Goal: Task Accomplishment & Management: Use online tool/utility

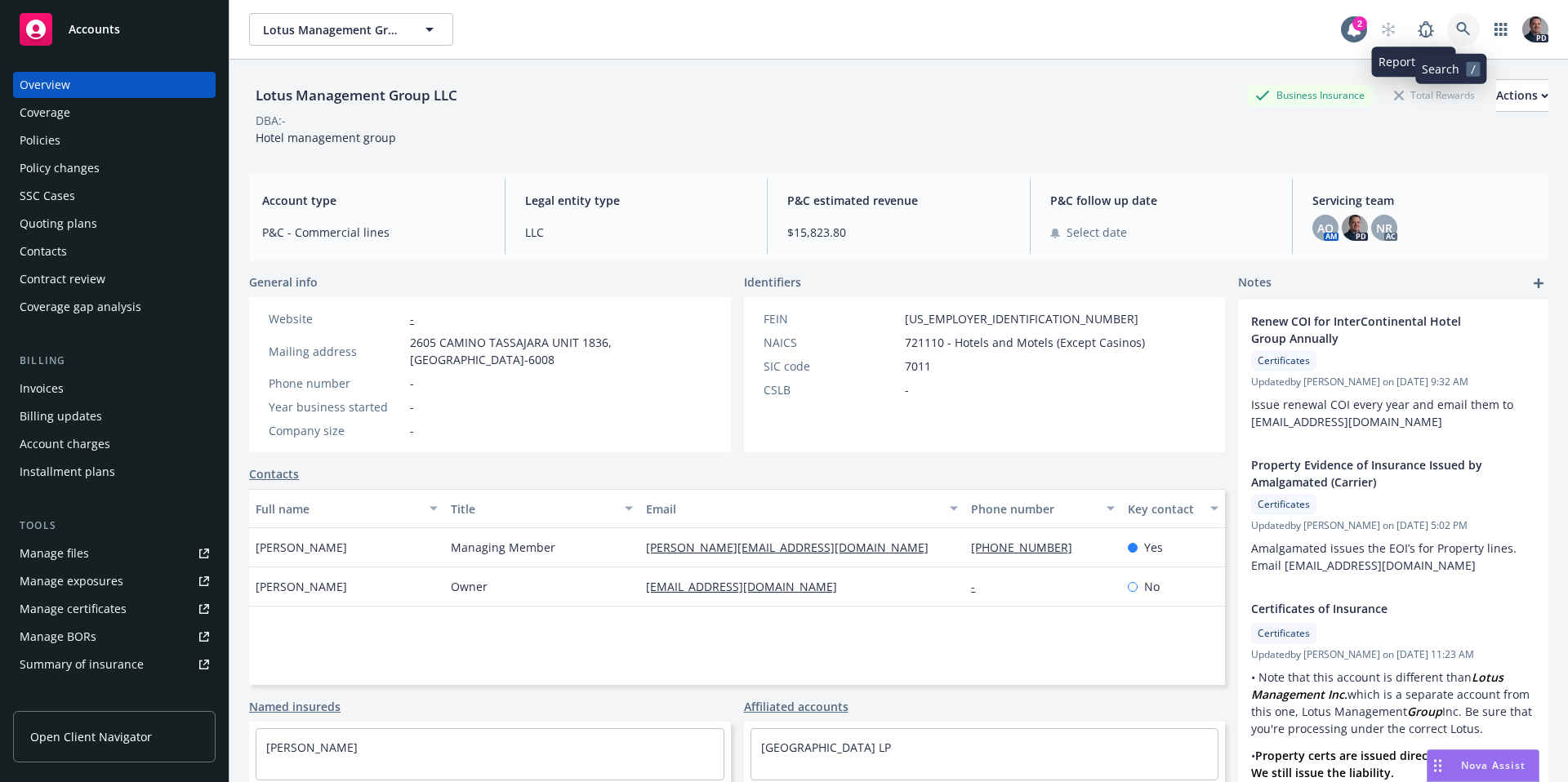
click at [1447, 23] on link at bounding box center [1463, 29] width 33 height 33
click at [1456, 40] on link at bounding box center [1463, 29] width 33 height 33
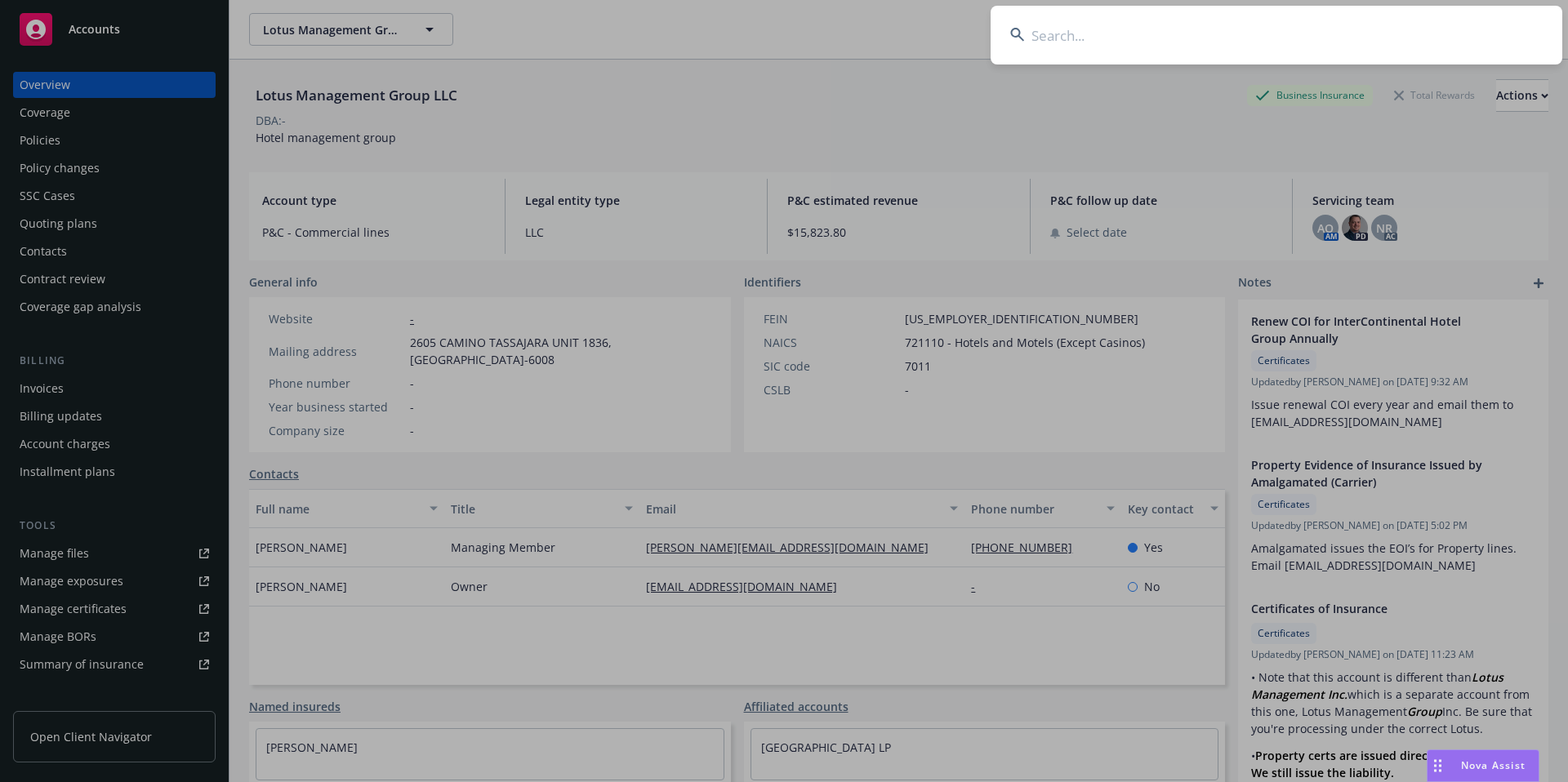
click at [1091, 37] on input at bounding box center [1276, 35] width 572 height 59
paste input "Providencia Properties"
type input "Providencia Properties"
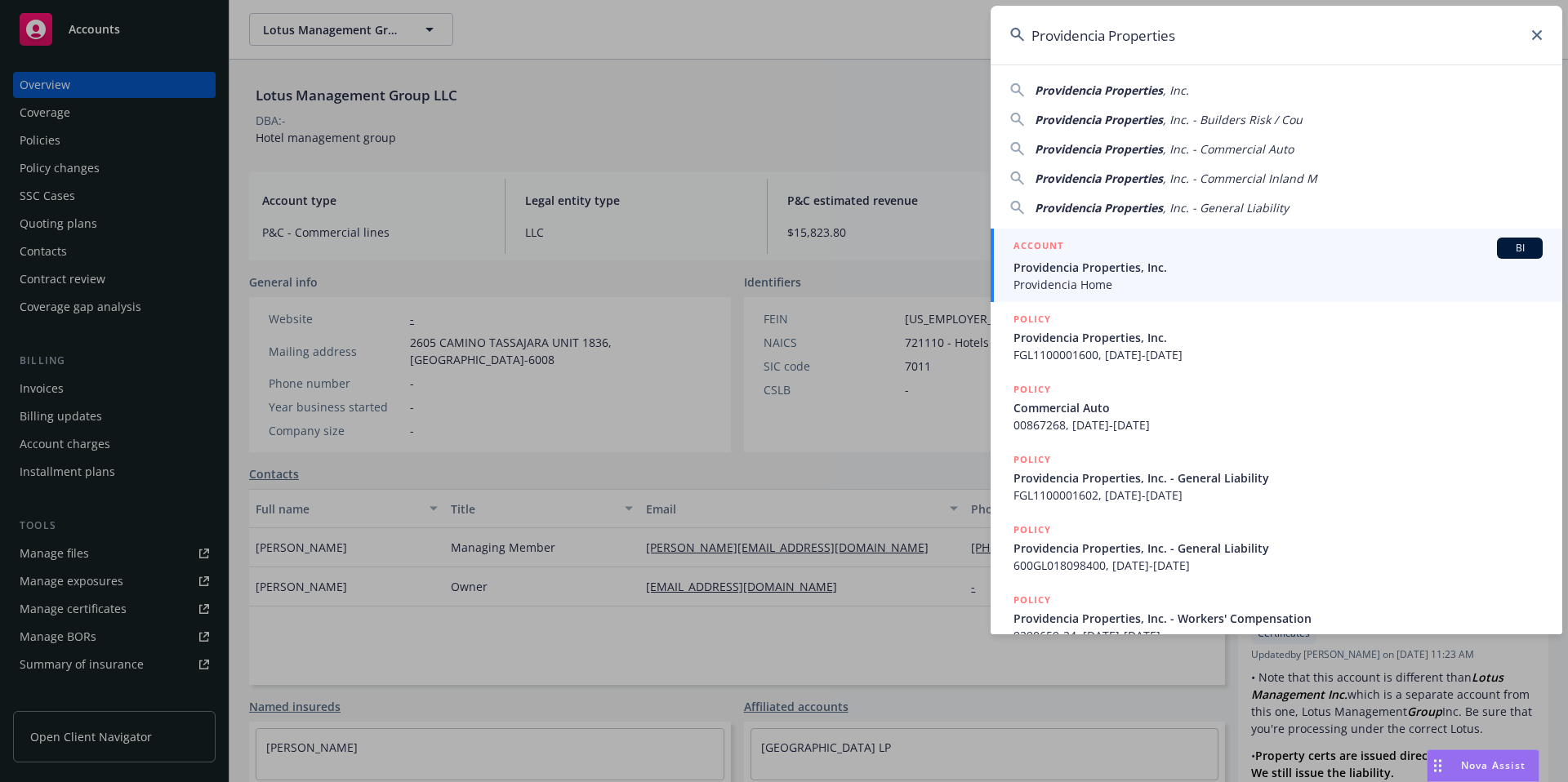
click at [1140, 272] on span "Providencia Properties, Inc." at bounding box center [1278, 267] width 530 height 17
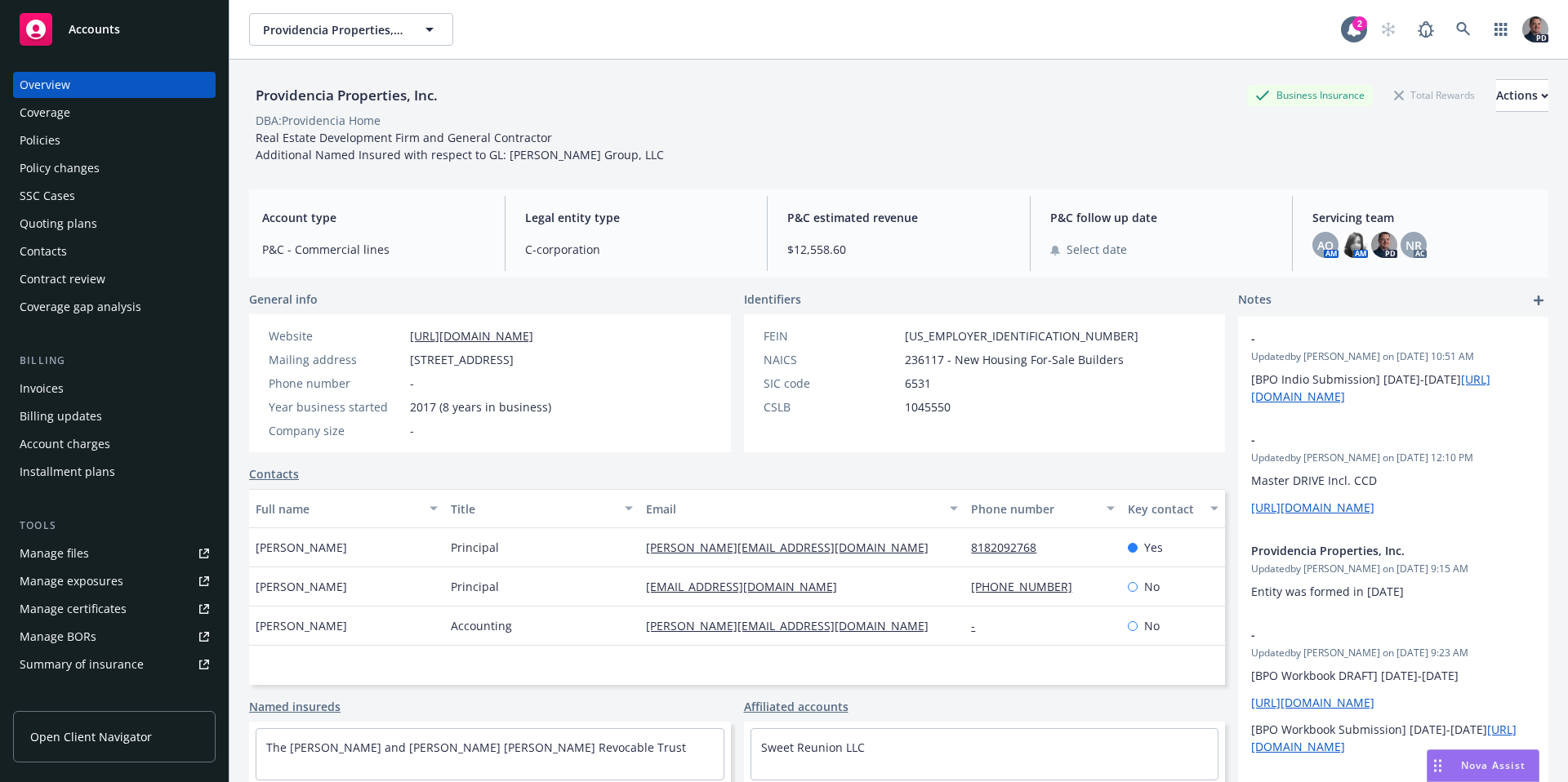
click at [75, 145] on div "Policies" at bounding box center [114, 140] width 189 height 27
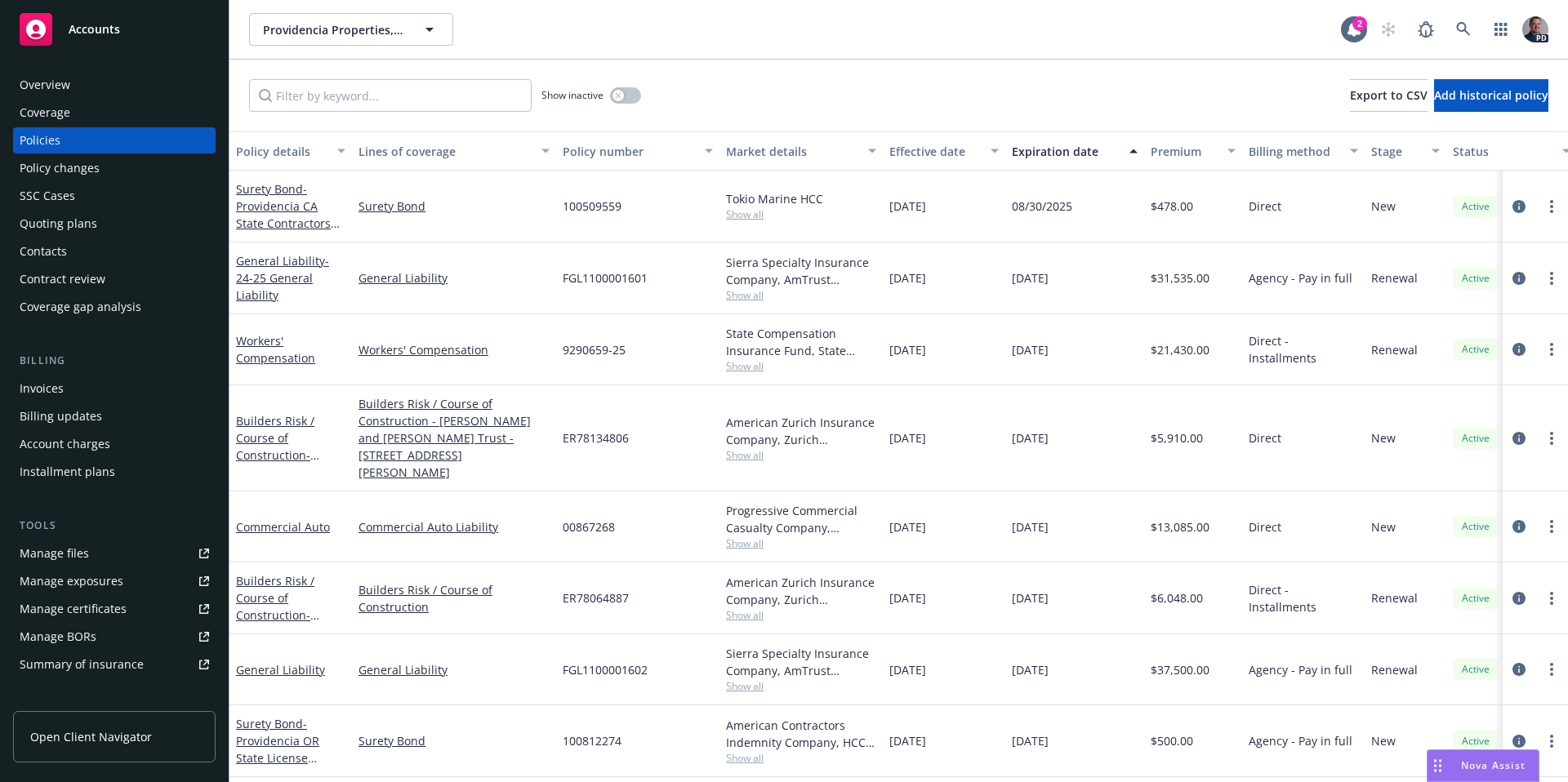
click at [20, 88] on div "Overview" at bounding box center [45, 85] width 51 height 27
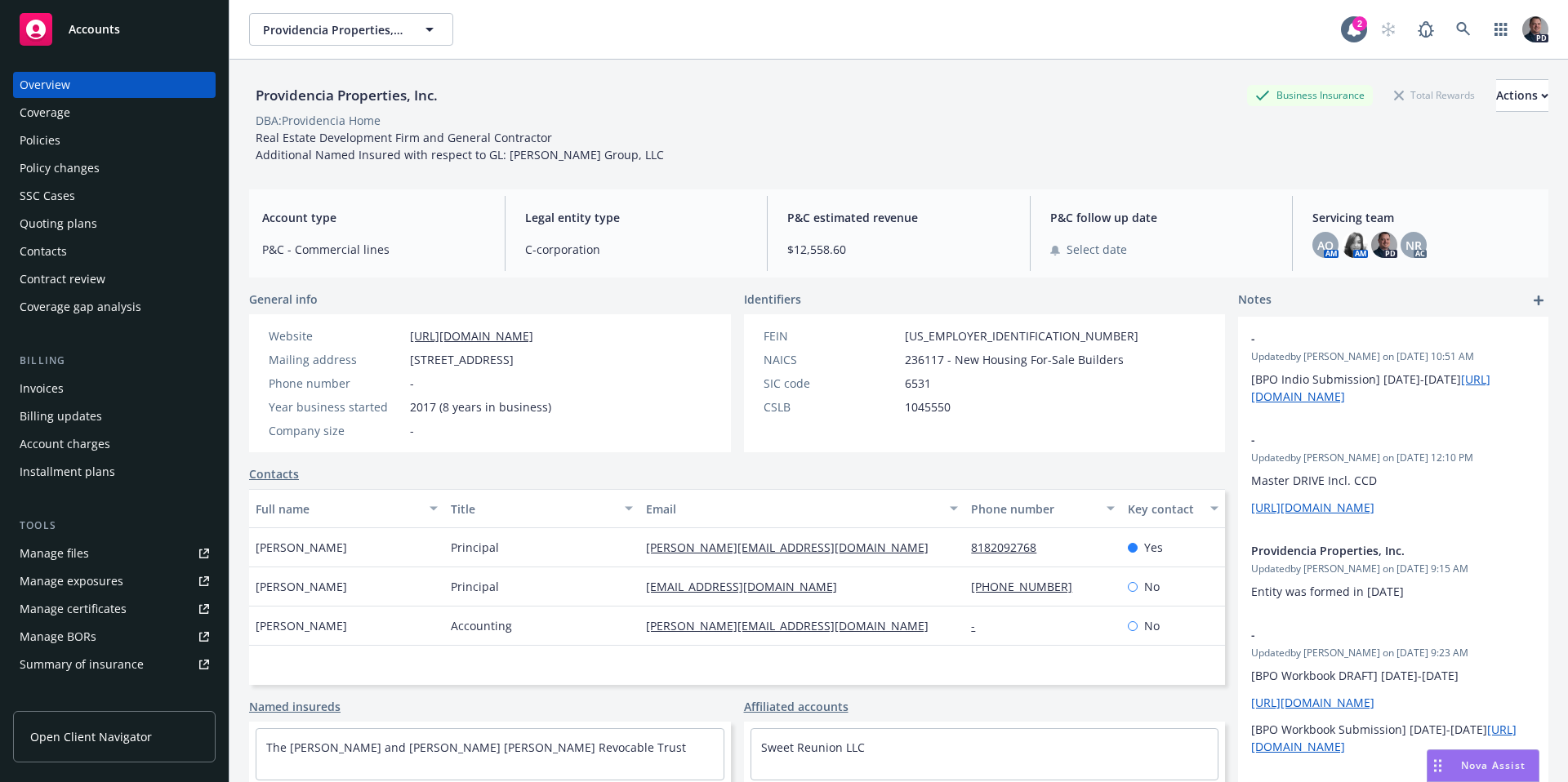
click at [45, 129] on div "Policies" at bounding box center [40, 140] width 41 height 27
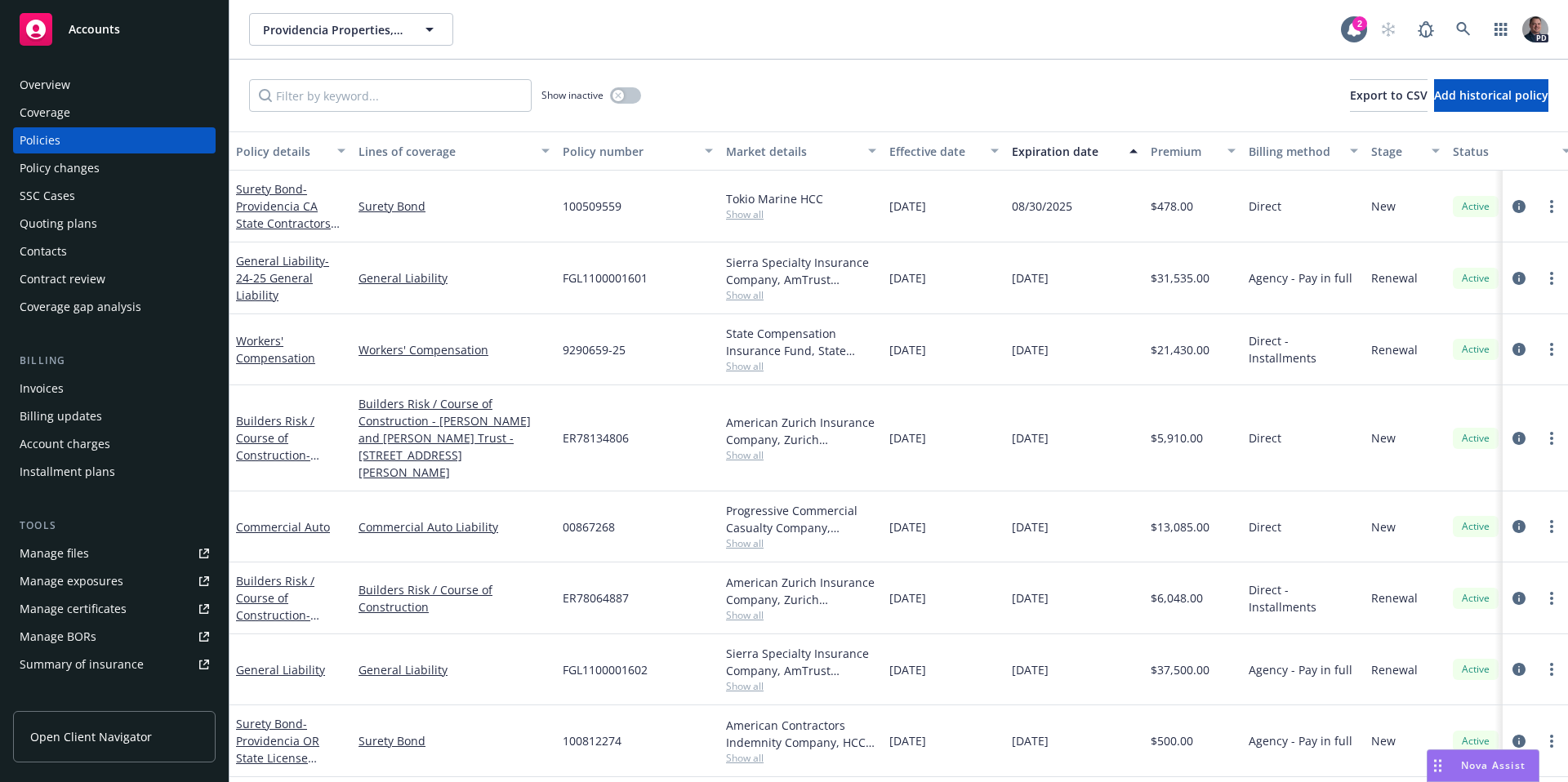
click at [81, 90] on div "Overview" at bounding box center [114, 85] width 189 height 27
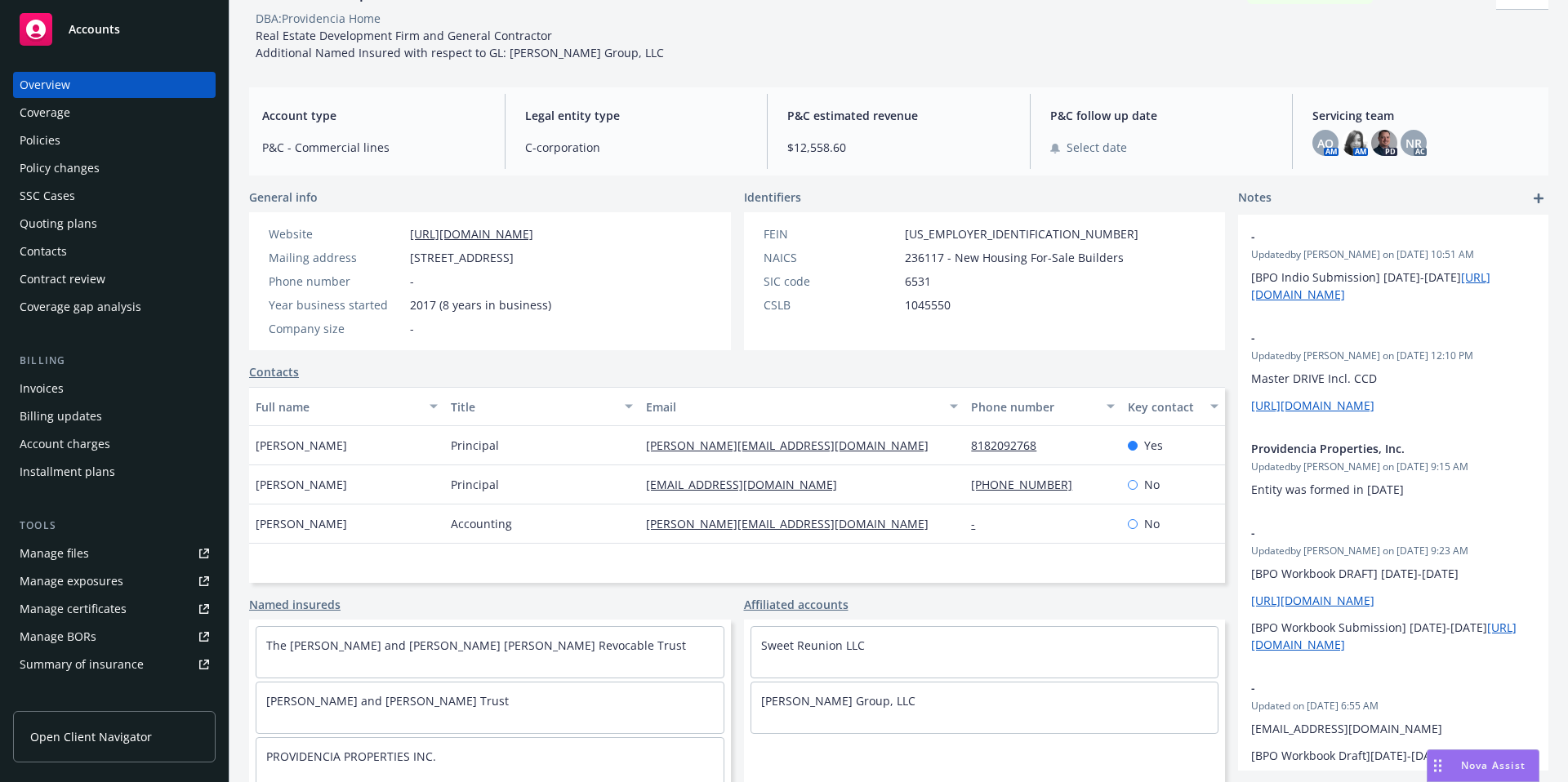
scroll to position [113, 0]
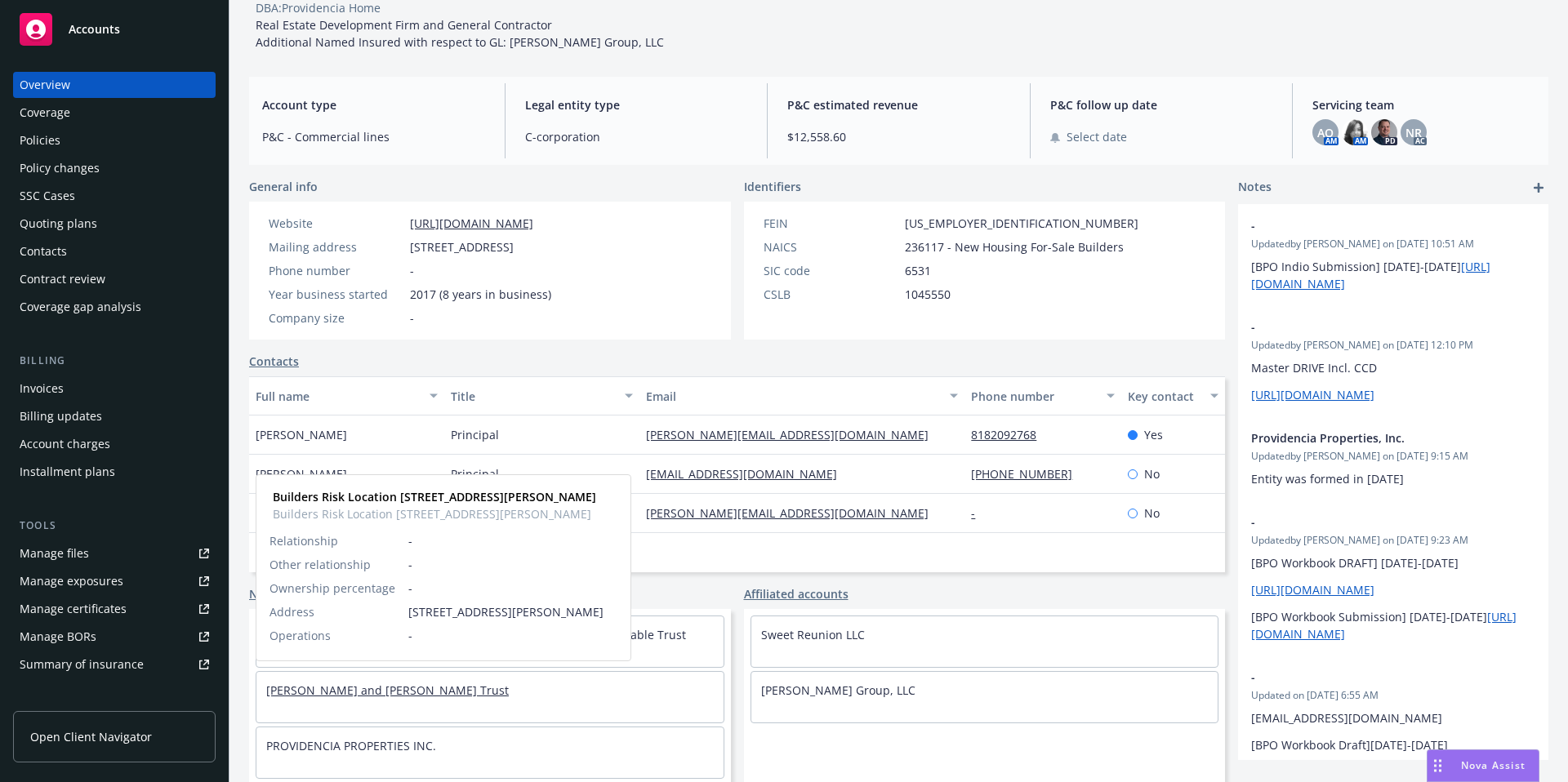
click at [335, 693] on link "[PERSON_NAME] and [PERSON_NAME] Trust" at bounding box center [387, 690] width 242 height 15
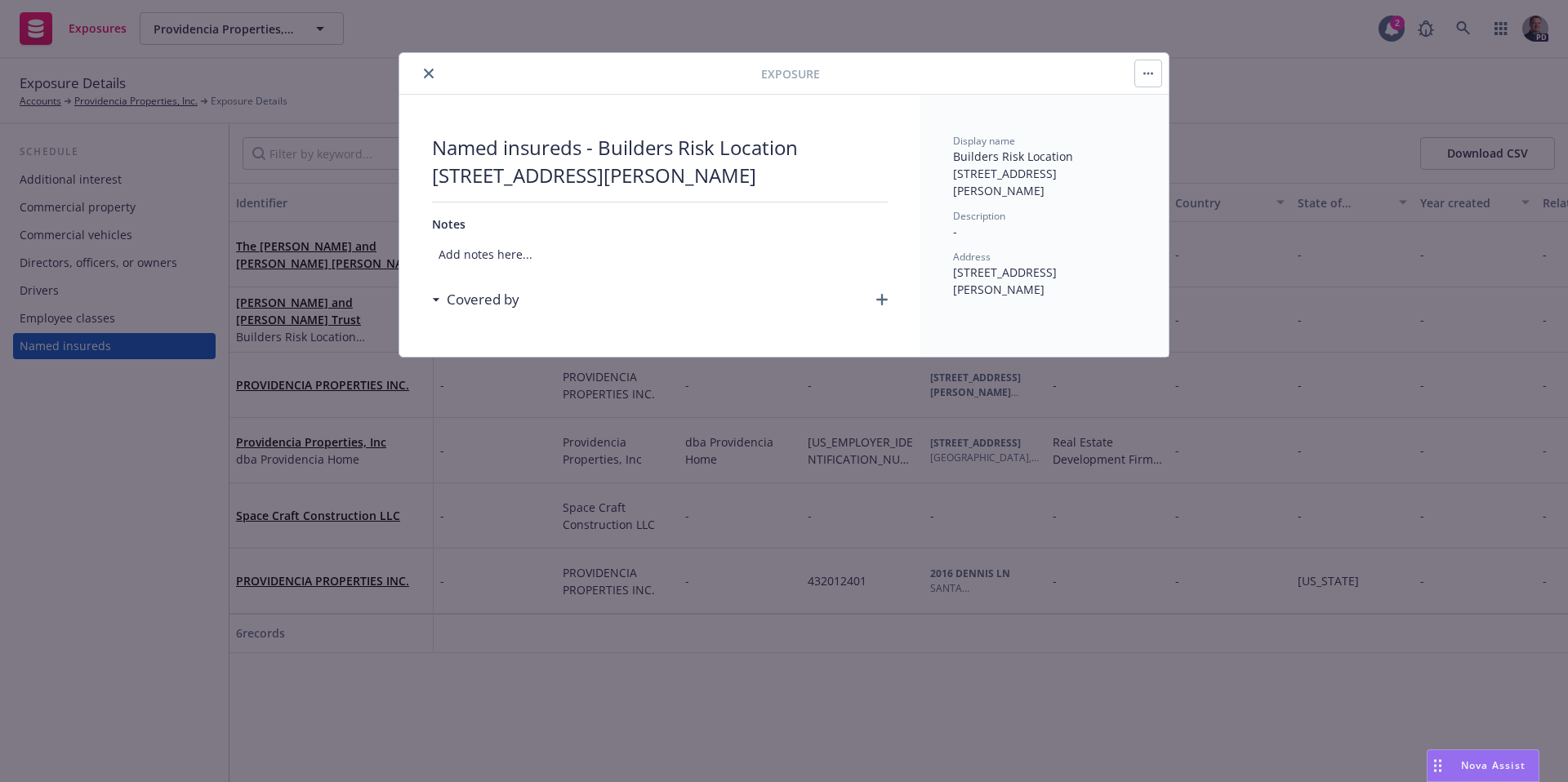
click at [430, 66] on button "close" at bounding box center [428, 73] width 20 height 20
click at [424, 70] on icon "close" at bounding box center [428, 73] width 9 height 9
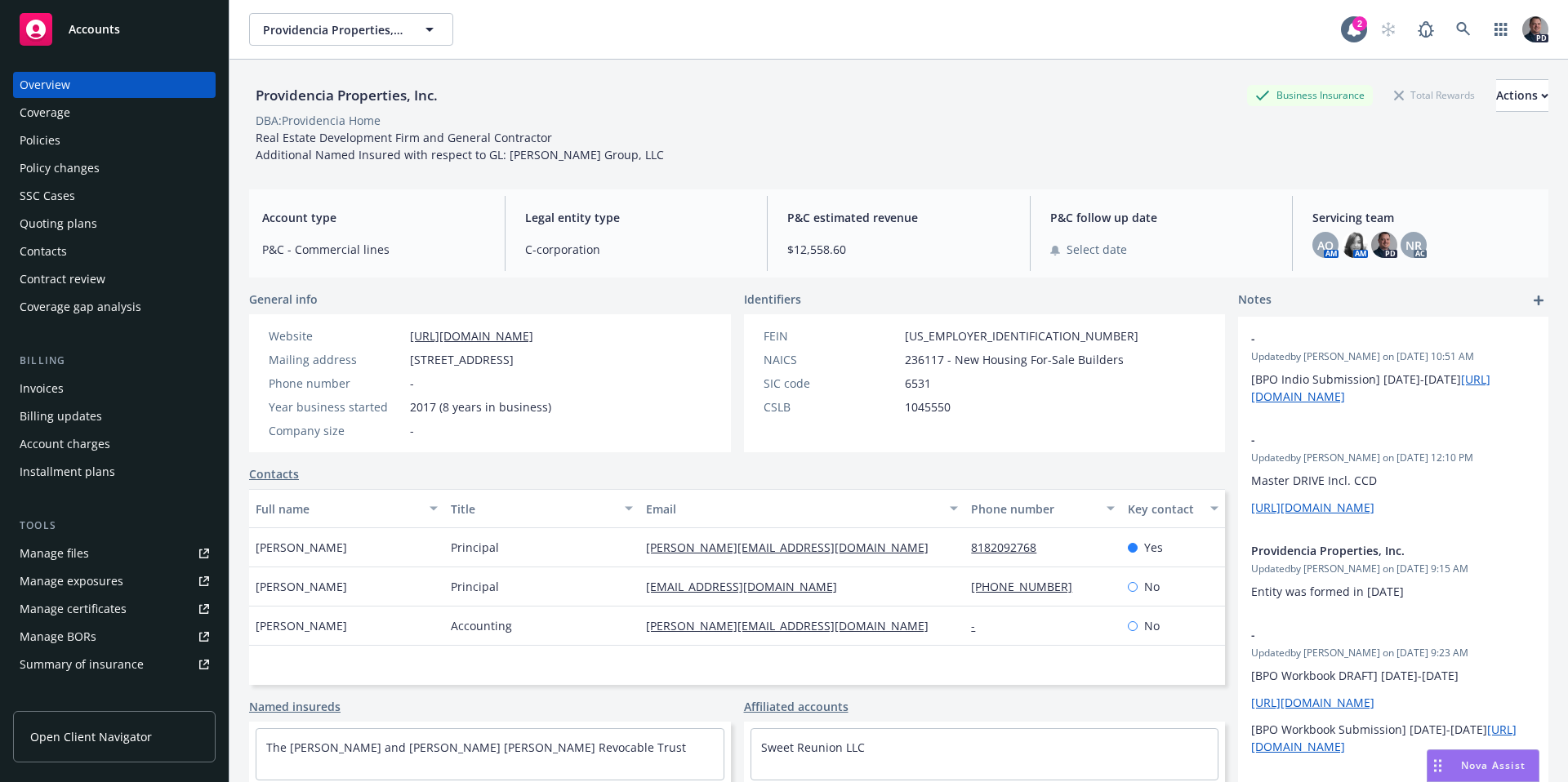
click at [71, 138] on div "Policies" at bounding box center [114, 140] width 189 height 27
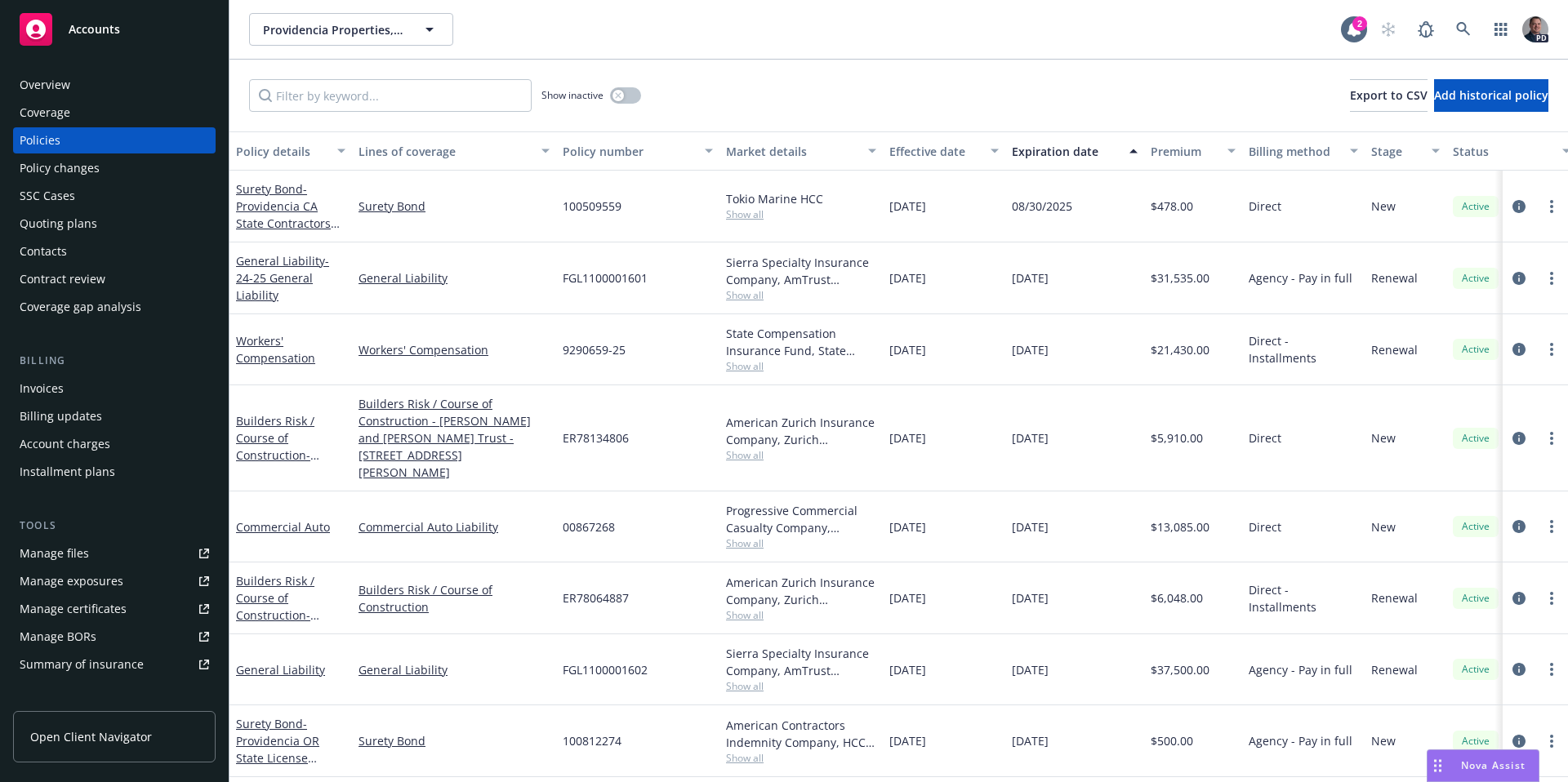
click at [757, 679] on span "Show all" at bounding box center [800, 686] width 150 height 14
click at [300, 635] on div "General Liability" at bounding box center [290, 670] width 123 height 71
click at [301, 662] on link "General Liability" at bounding box center [280, 670] width 89 height 15
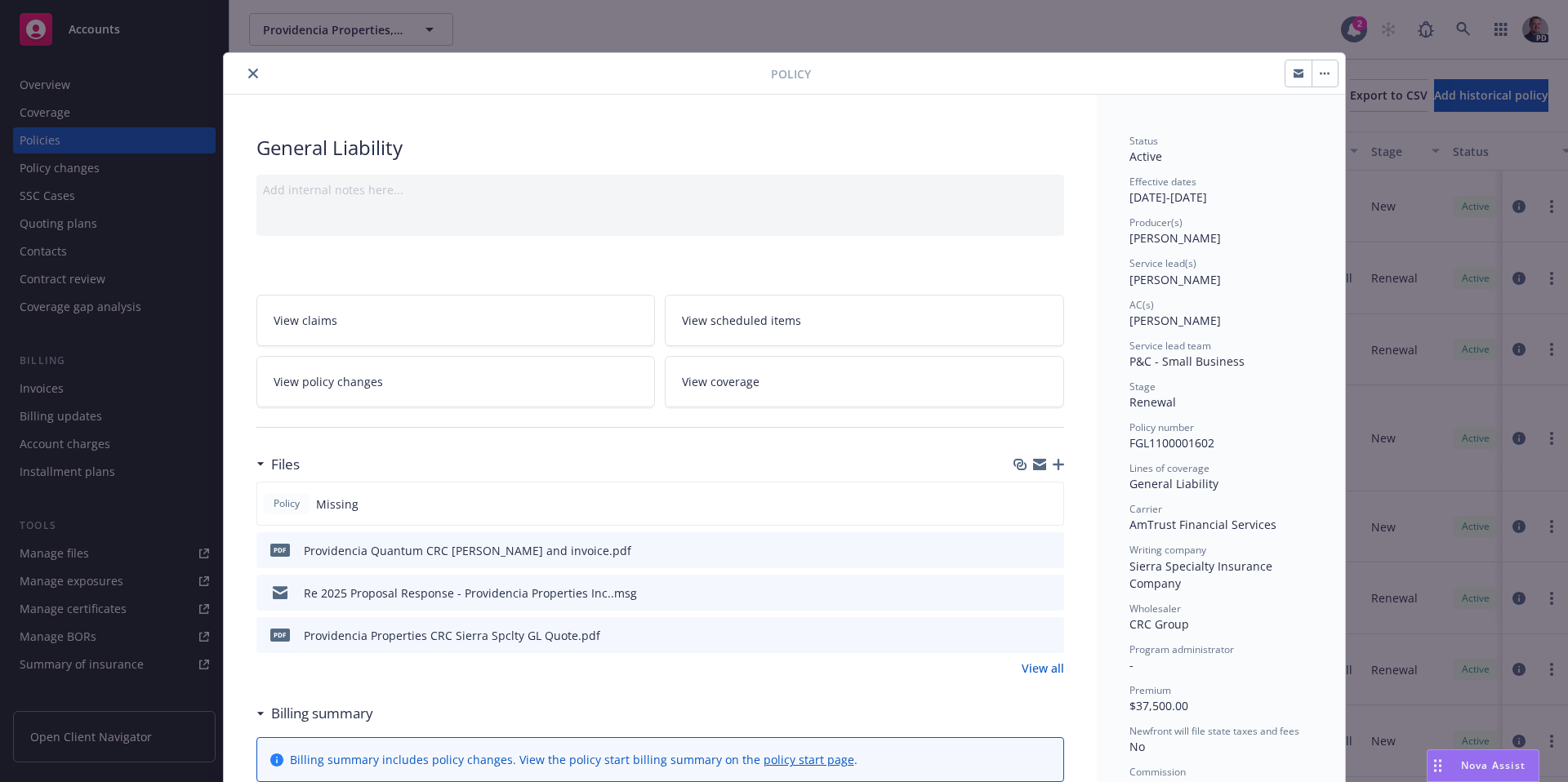
click at [1046, 636] on icon "preview file" at bounding box center [1048, 634] width 15 height 11
click at [253, 65] on div at bounding box center [500, 73] width 541 height 20
click at [246, 65] on button "close" at bounding box center [253, 73] width 20 height 20
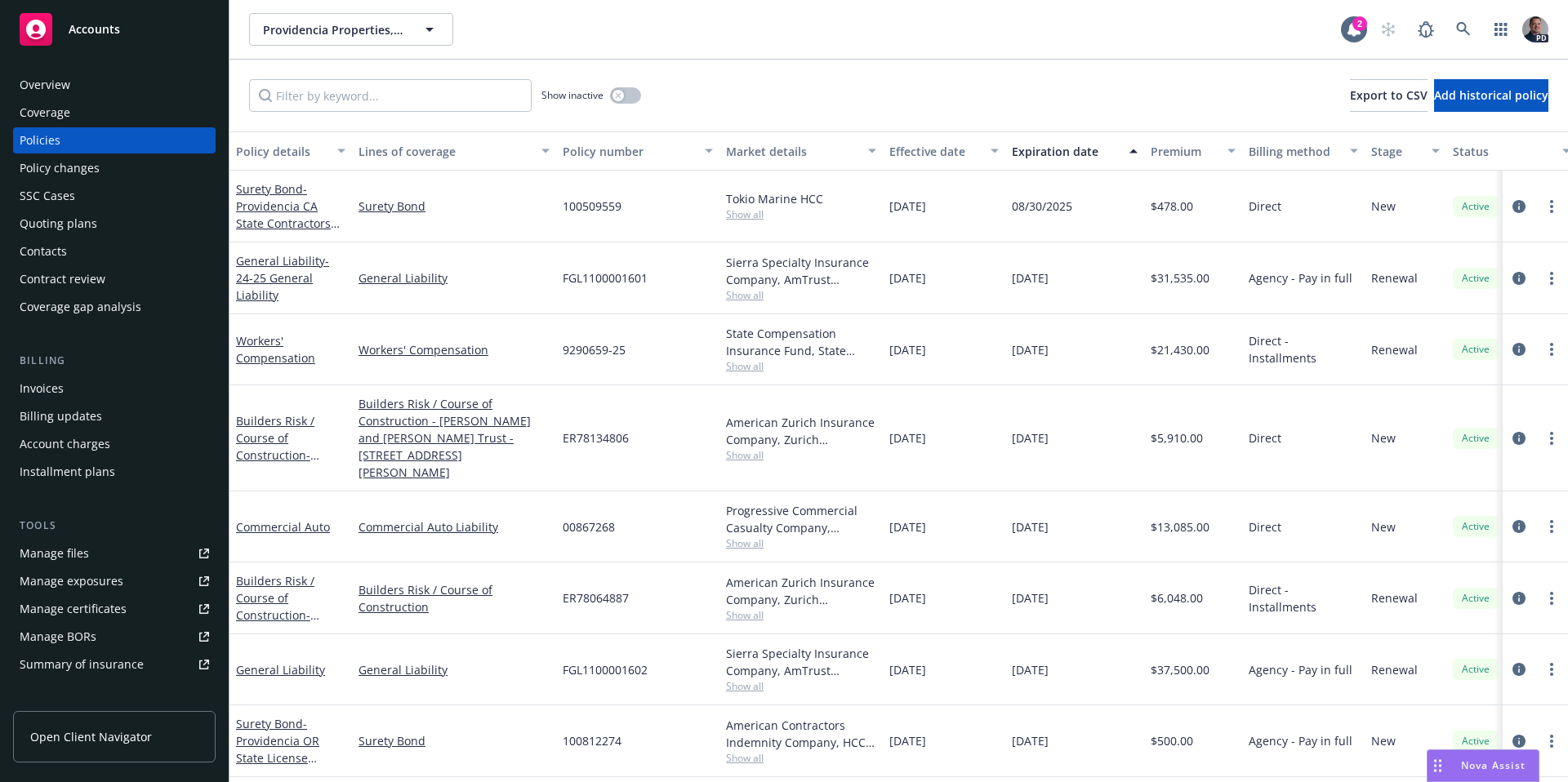
click at [68, 81] on div "Overview" at bounding box center [45, 85] width 51 height 27
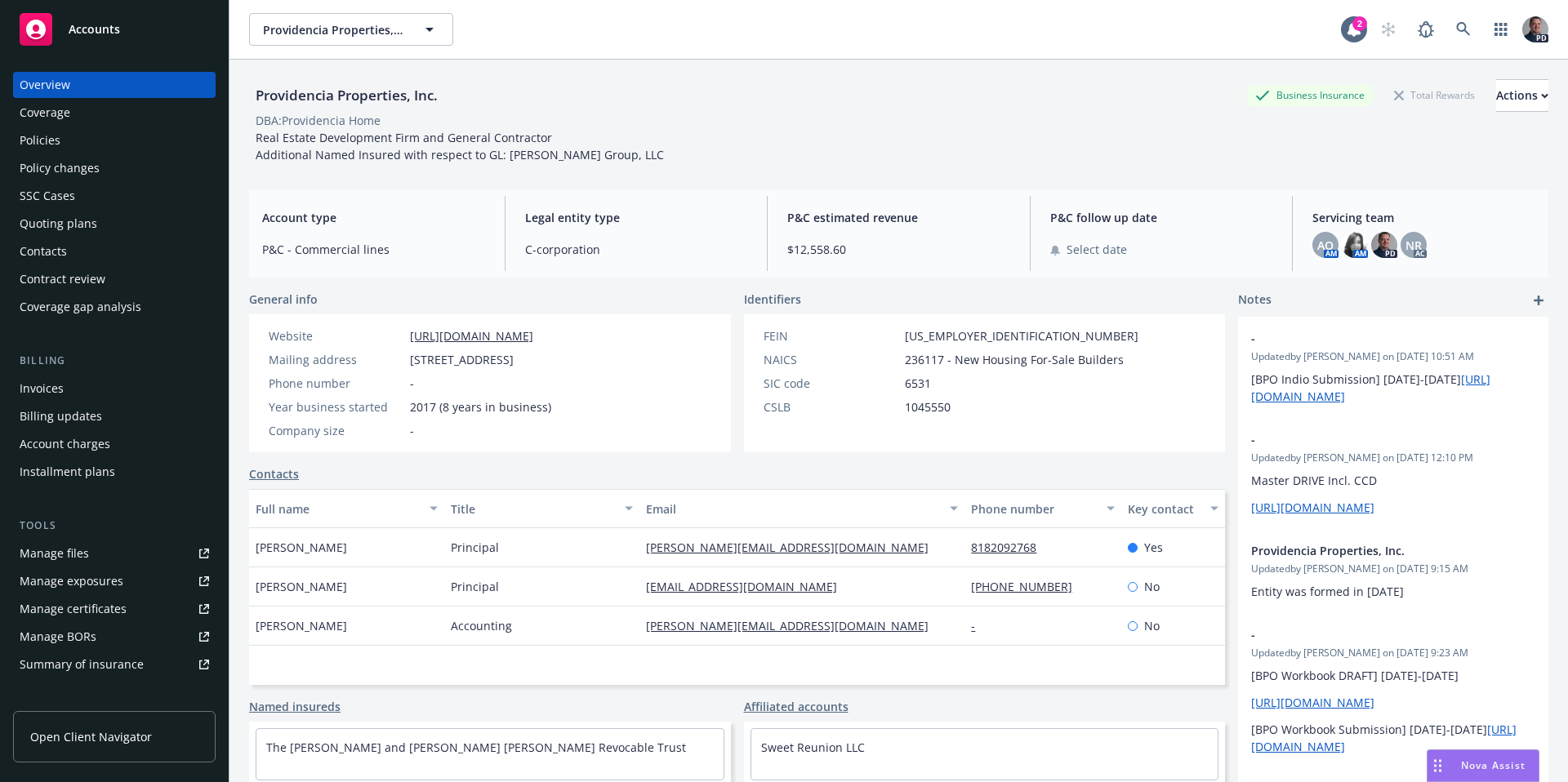
click at [533, 340] on link "[URL][DOMAIN_NAME]" at bounding box center [471, 336] width 123 height 15
click at [45, 140] on div "Policies" at bounding box center [40, 140] width 41 height 27
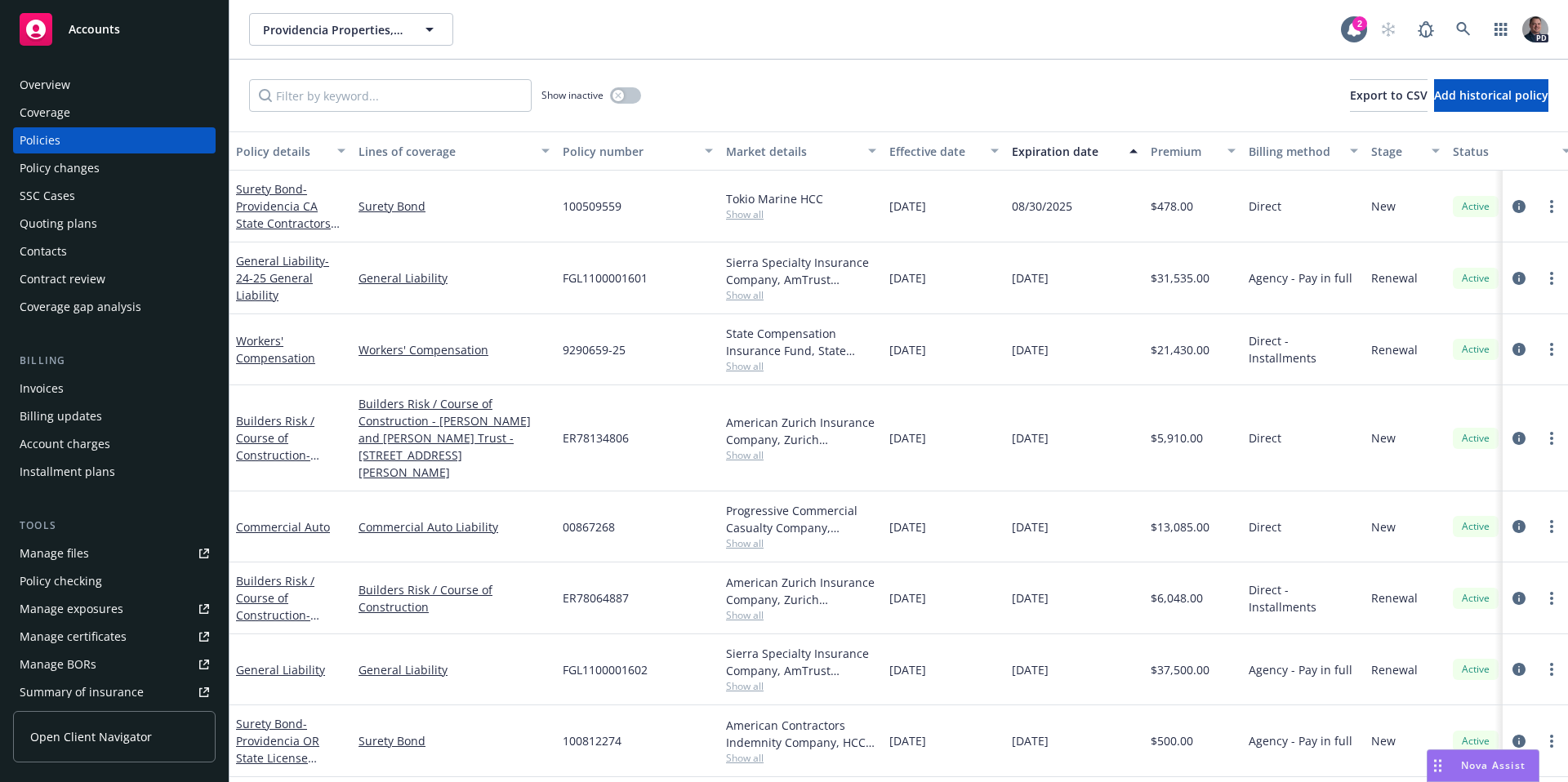
click at [17, 87] on link "Overview" at bounding box center [114, 85] width 202 height 27
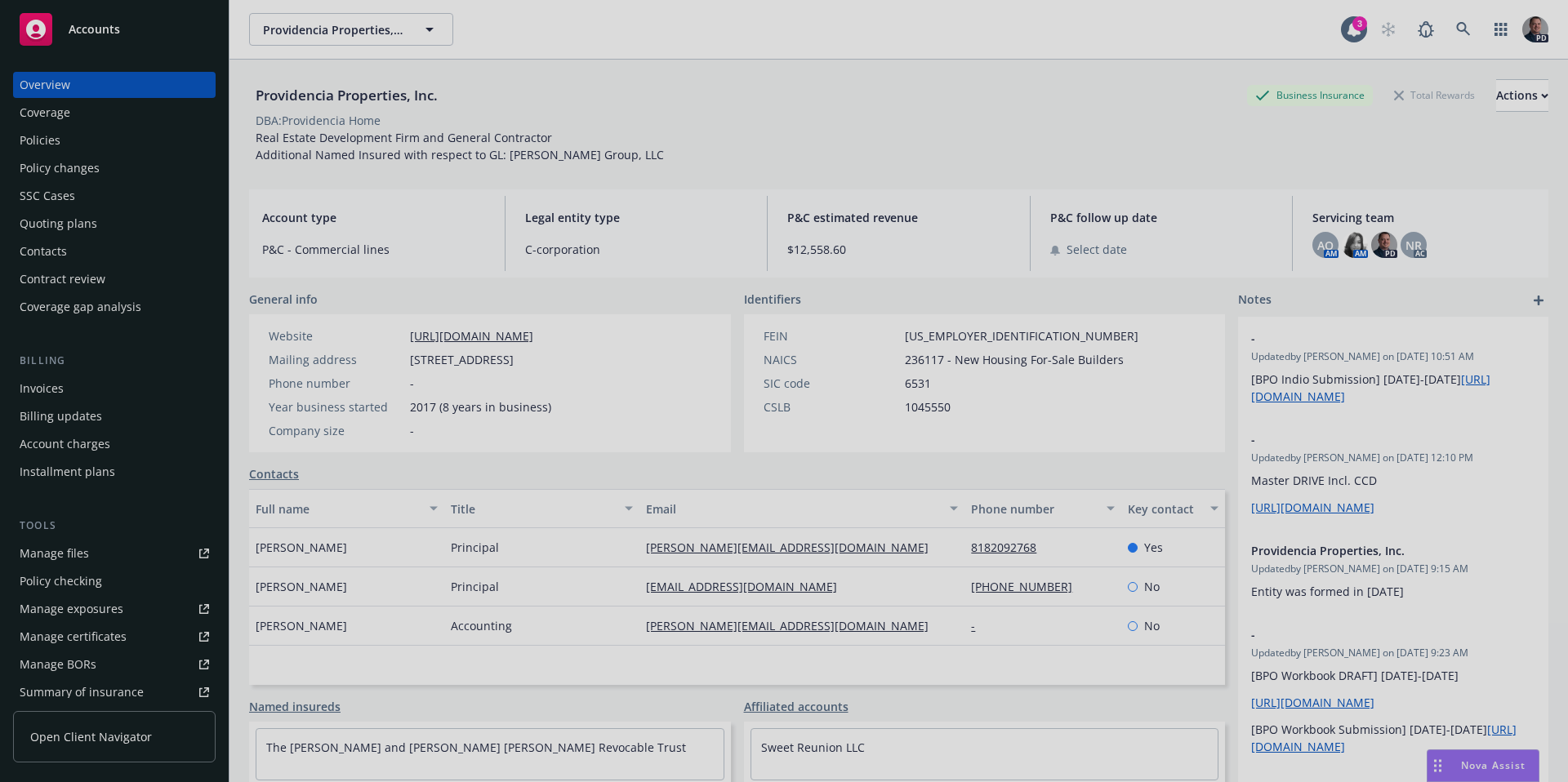
click at [93, 578] on div at bounding box center [784, 391] width 1568 height 782
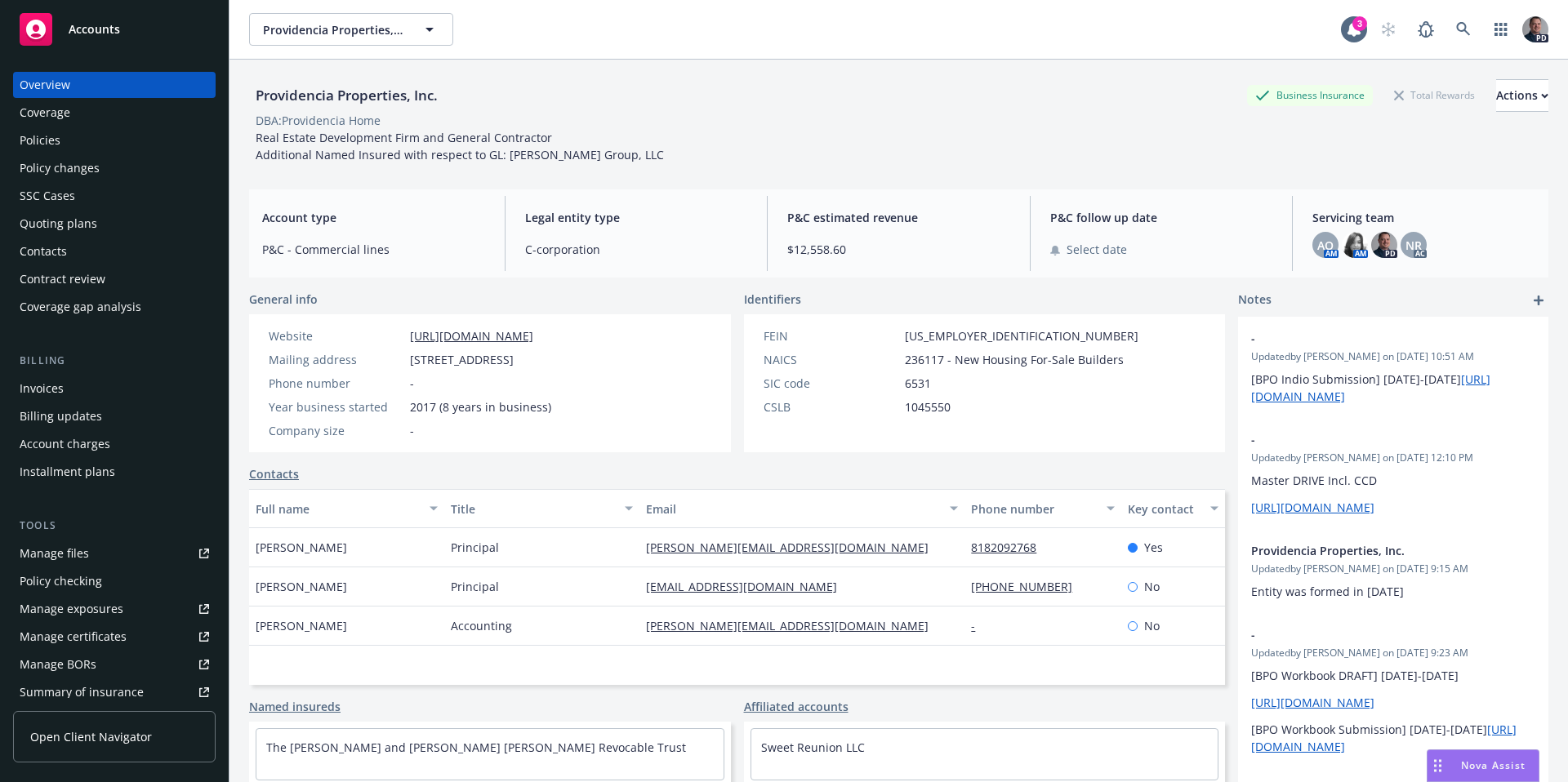
click at [86, 582] on div "Policy checking" at bounding box center [61, 581] width 82 height 27
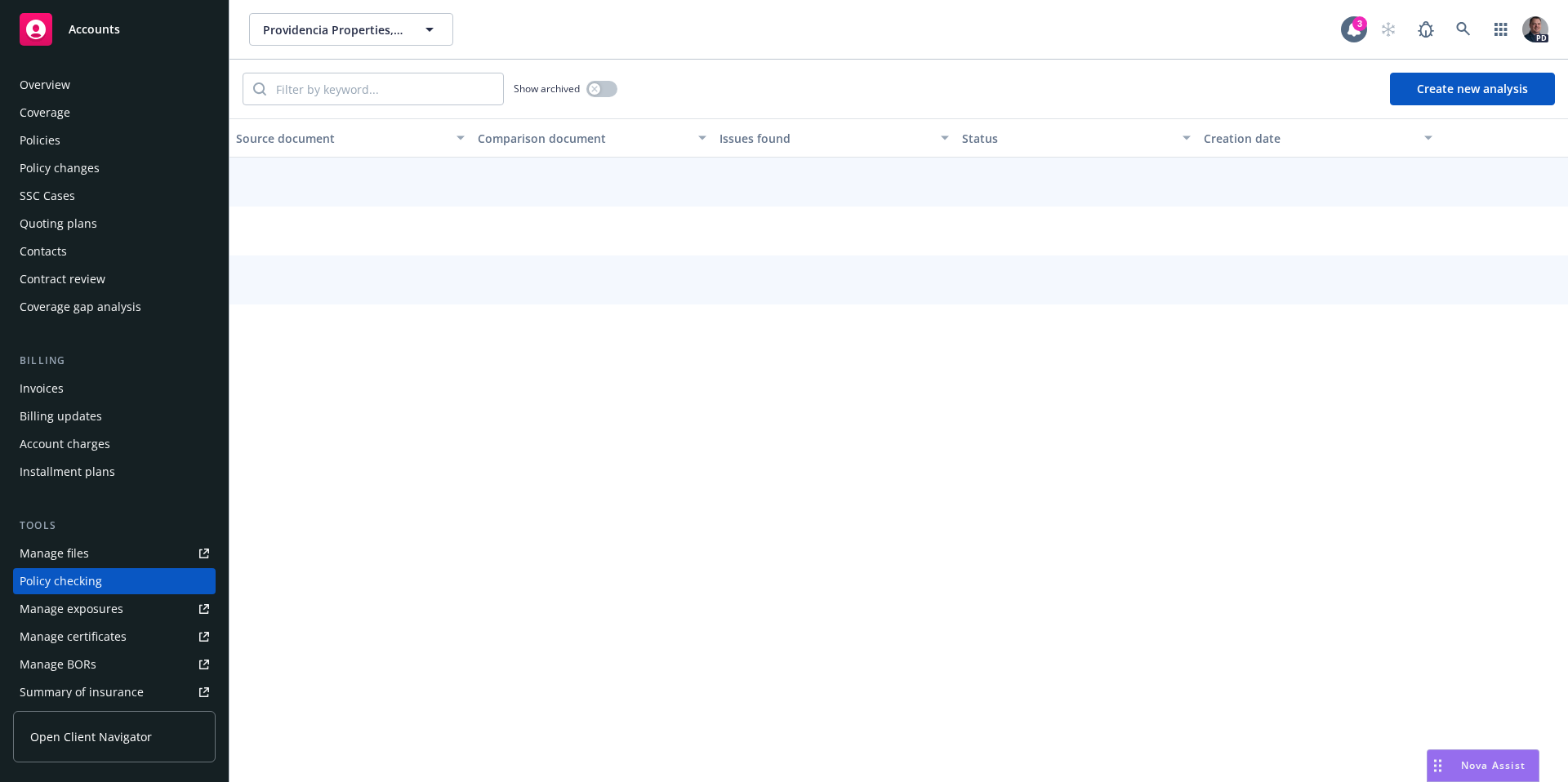
scroll to position [164, 0]
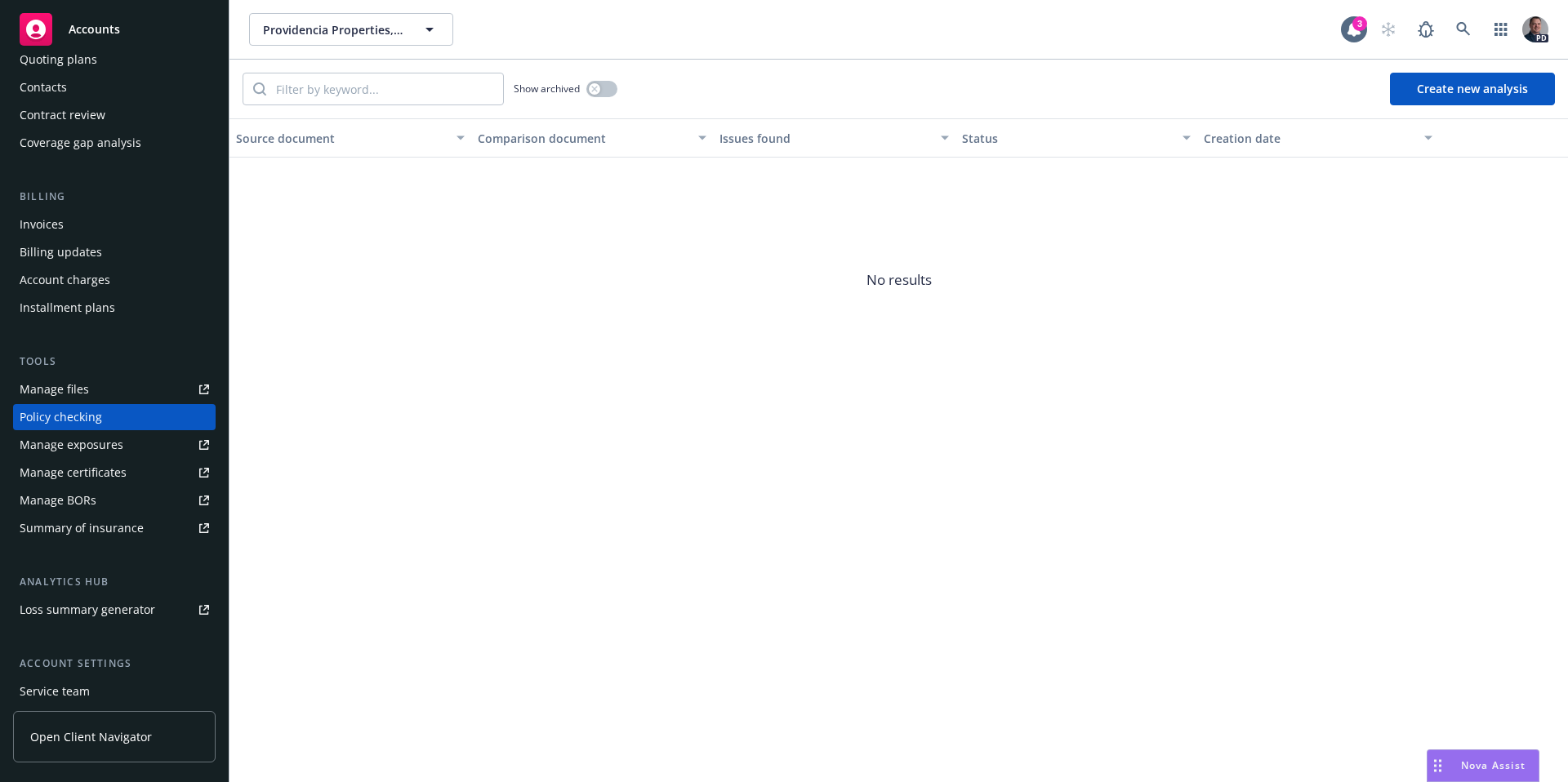
click at [1354, 6] on div "Providencia Properties, Inc. Providencia Properties, Inc. 3 PD" at bounding box center [899, 29] width 1338 height 59
click at [1353, 38] on div at bounding box center [1354, 29] width 27 height 27
click at [1487, 96] on button "Create new analysis" at bounding box center [1472, 89] width 165 height 33
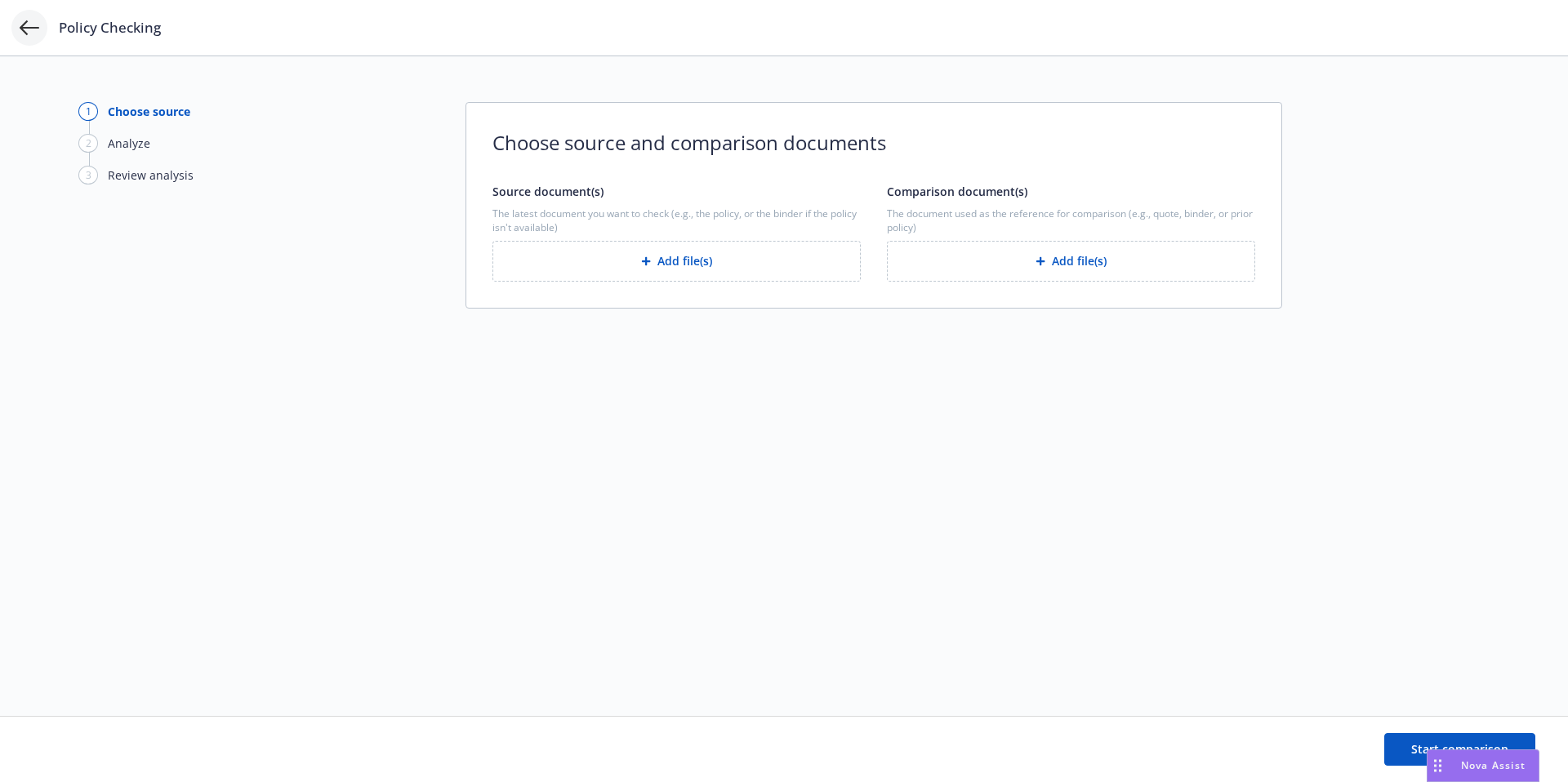
click at [24, 35] on icon at bounding box center [29, 27] width 20 height 20
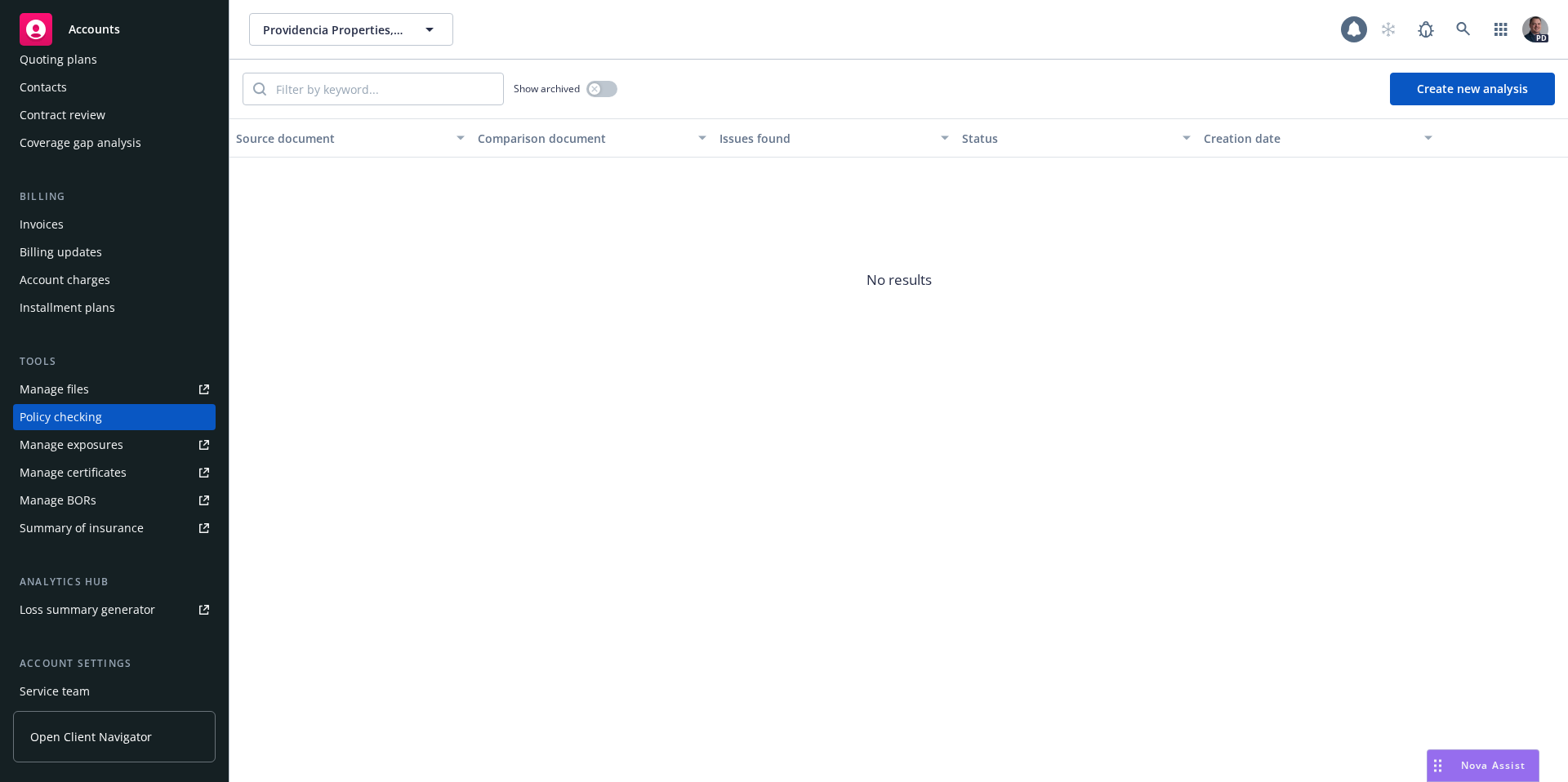
scroll to position [164, 0]
click at [88, 30] on span "Accounts" at bounding box center [94, 29] width 51 height 13
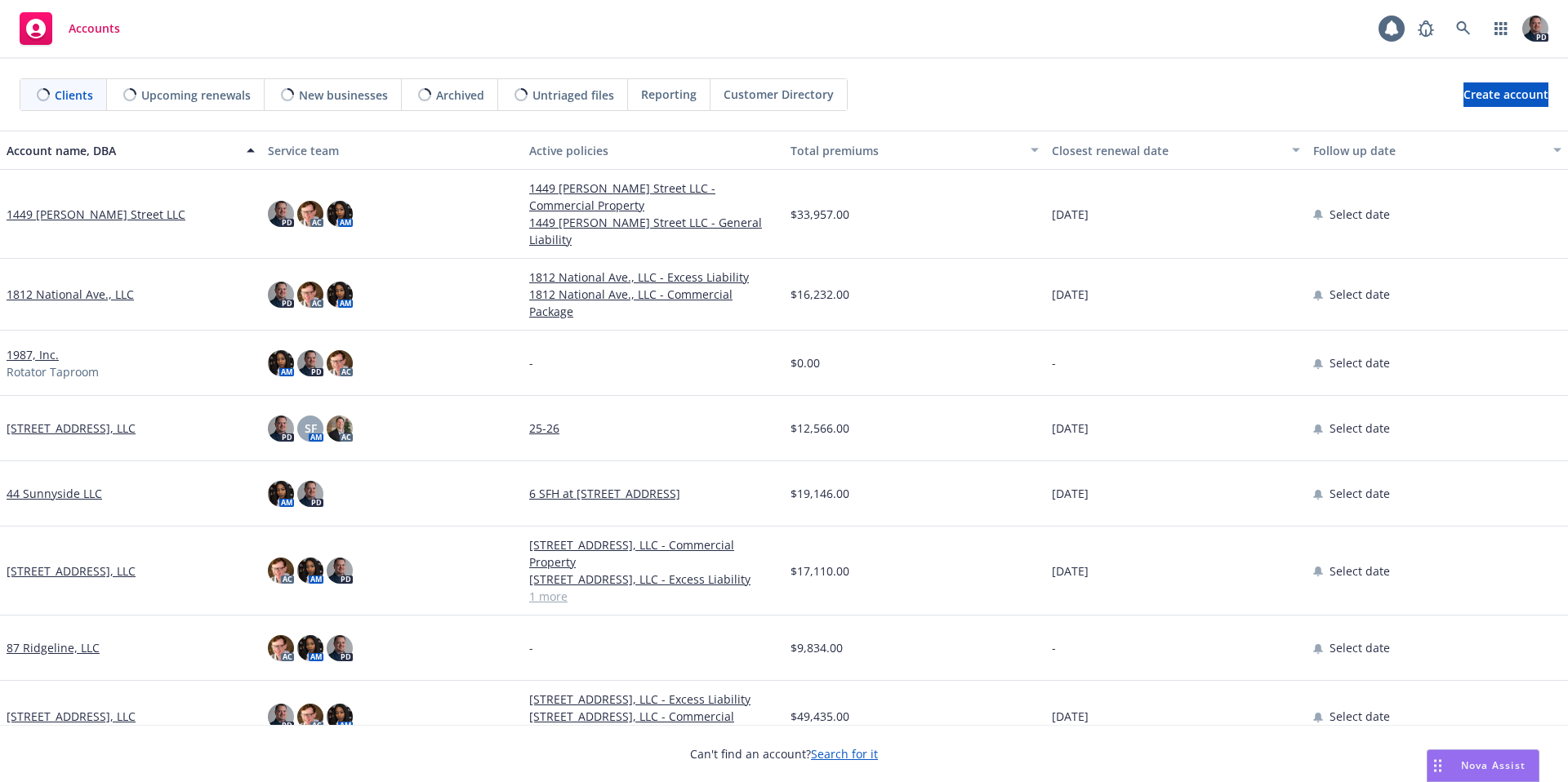
click at [756, 101] on span "Customer Directory" at bounding box center [778, 94] width 111 height 17
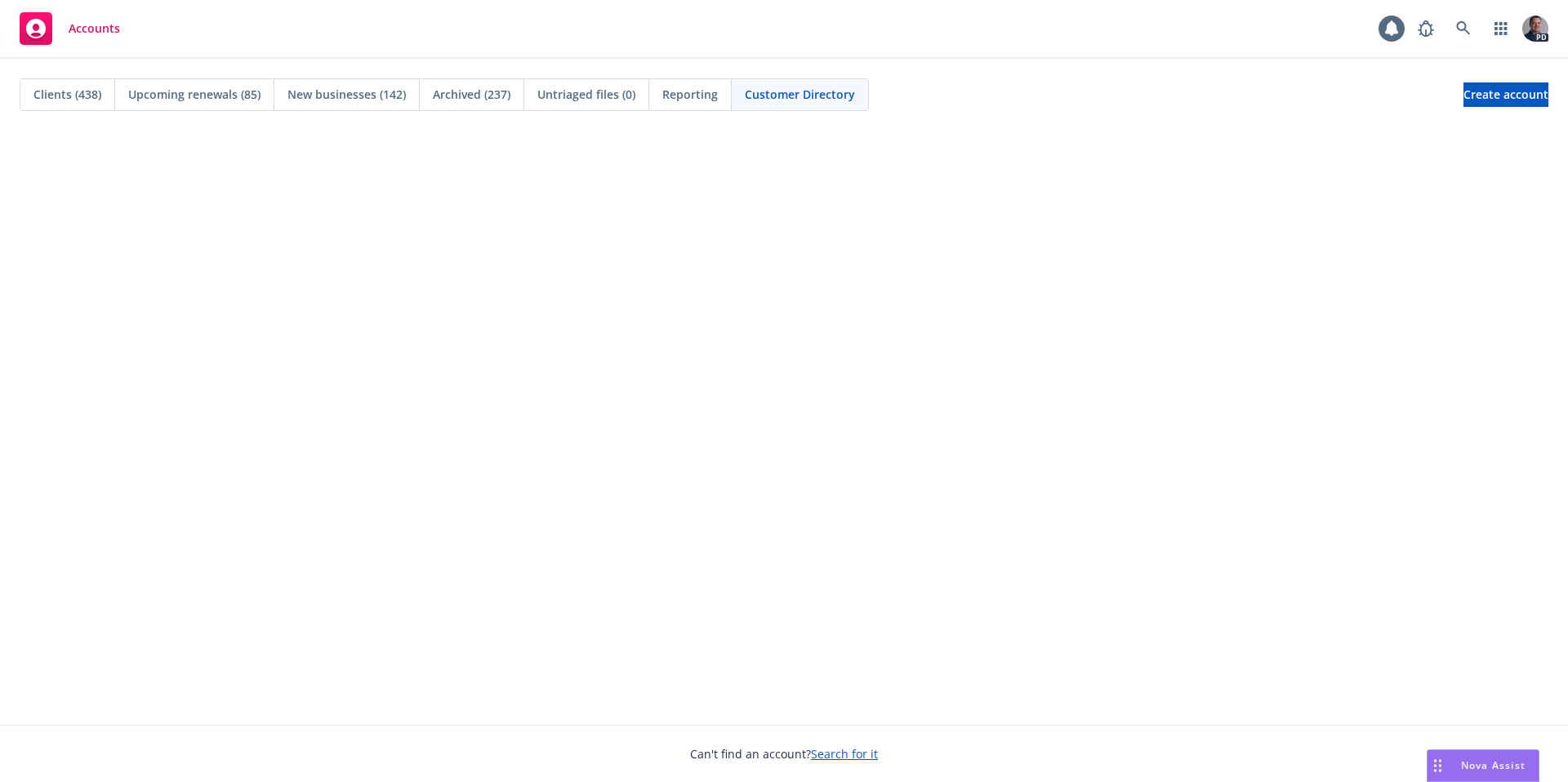
click at [79, 100] on span "Clients (438)" at bounding box center [67, 94] width 68 height 17
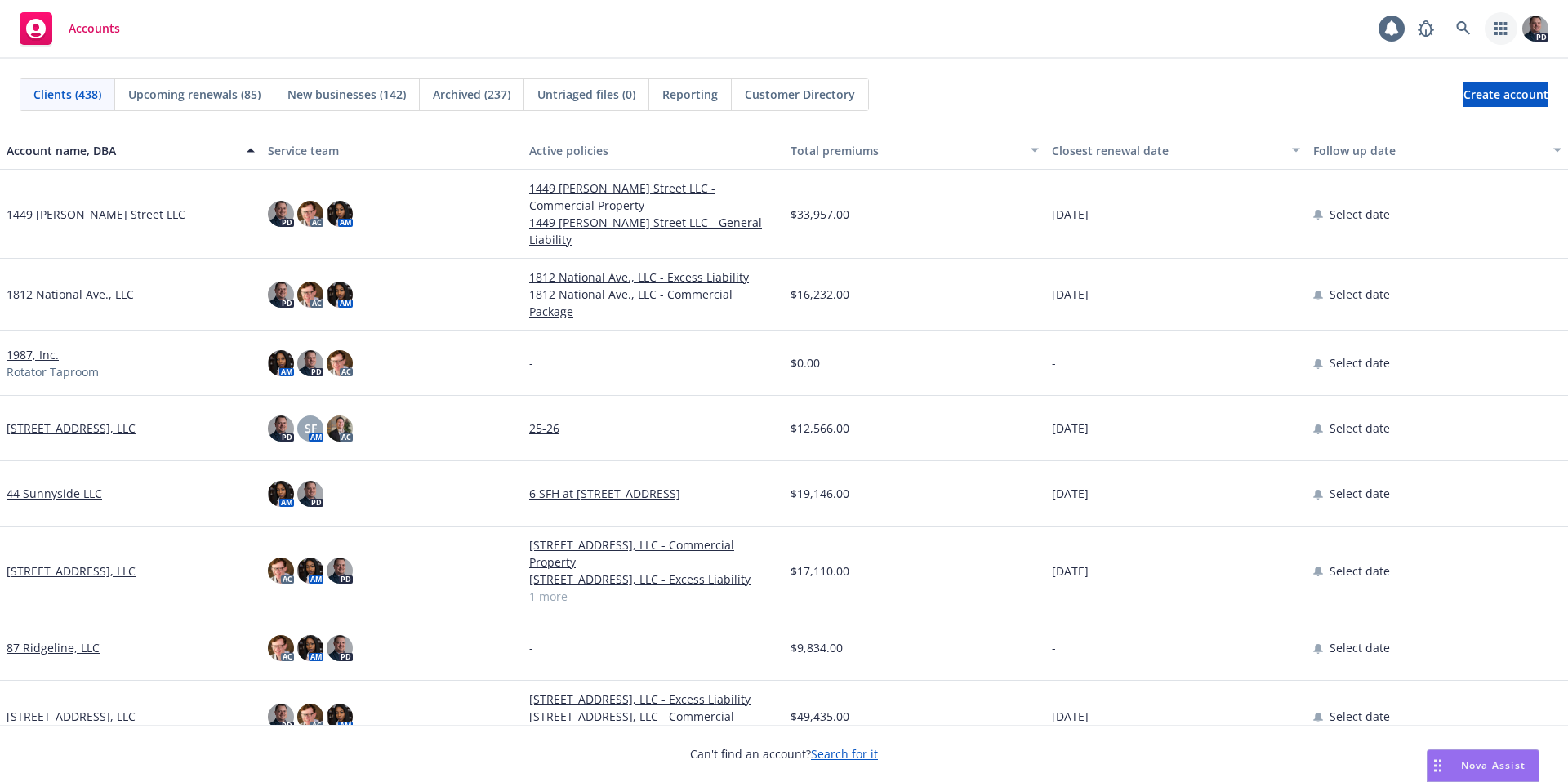
click at [1498, 36] on link "button" at bounding box center [1501, 28] width 33 height 33
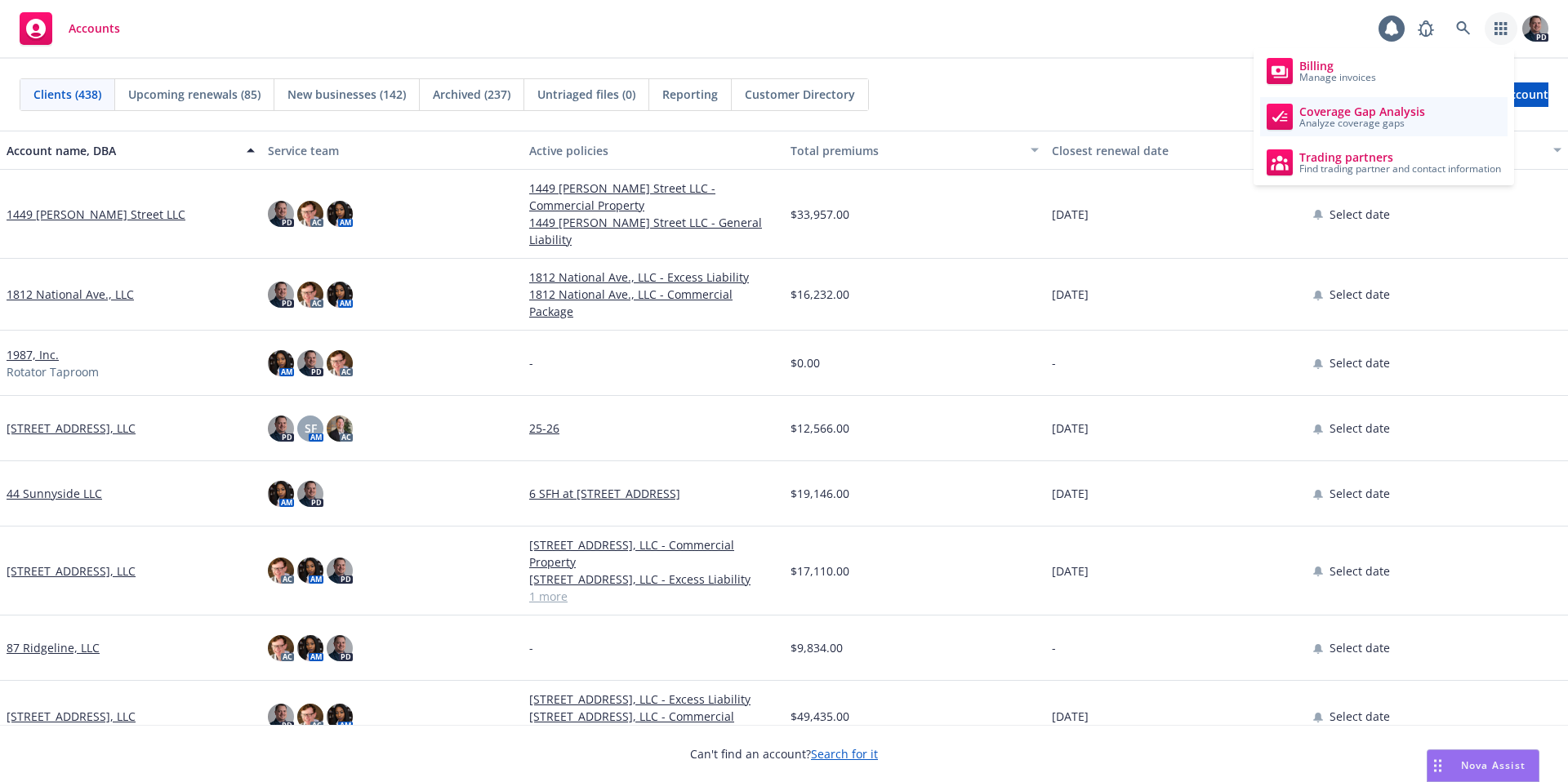
click at [1453, 107] on link "Coverage Gap Analysis Analyze coverage gaps" at bounding box center [1384, 116] width 248 height 39
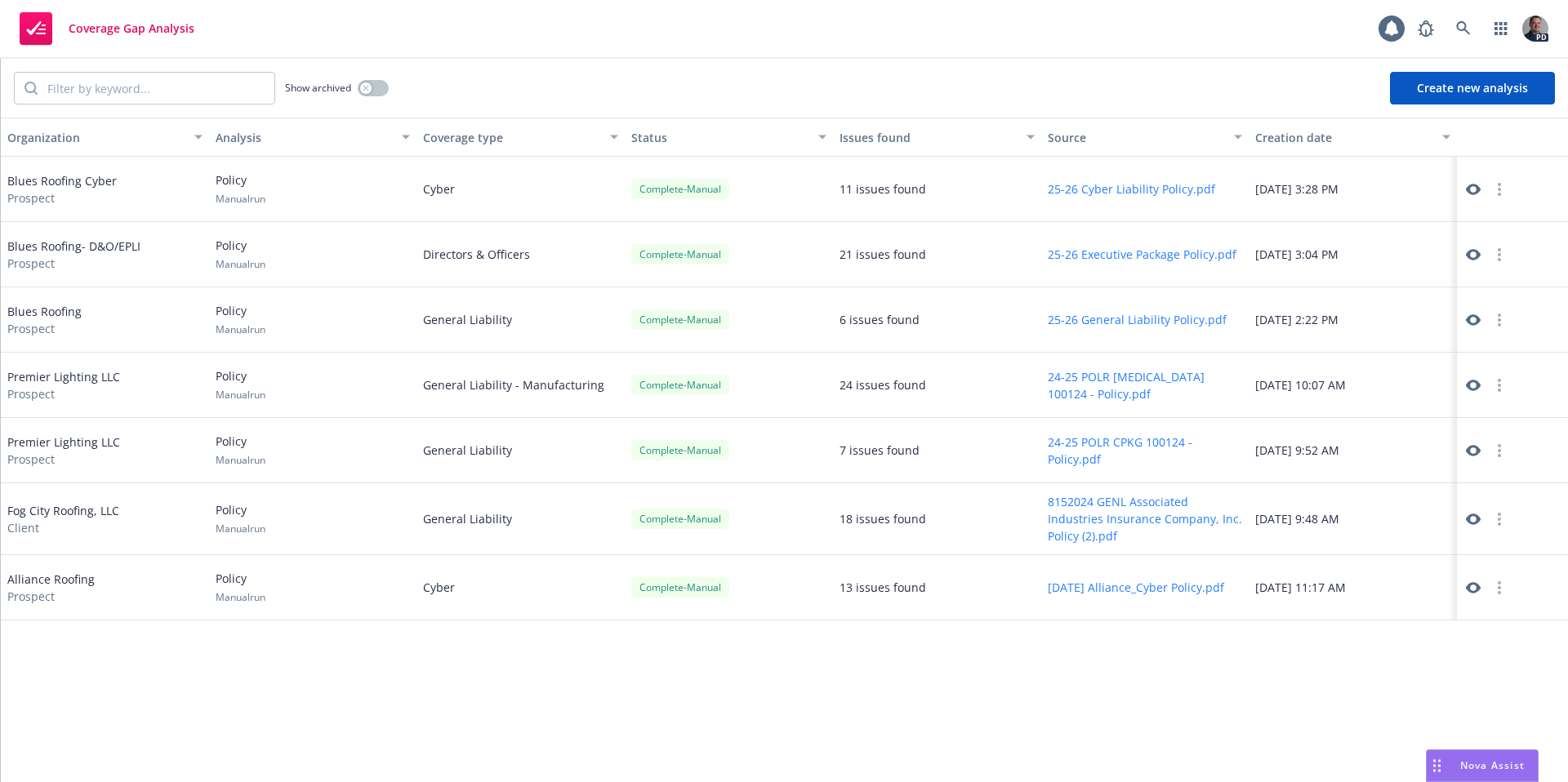
click at [1446, 94] on button "Create new analysis" at bounding box center [1472, 88] width 165 height 33
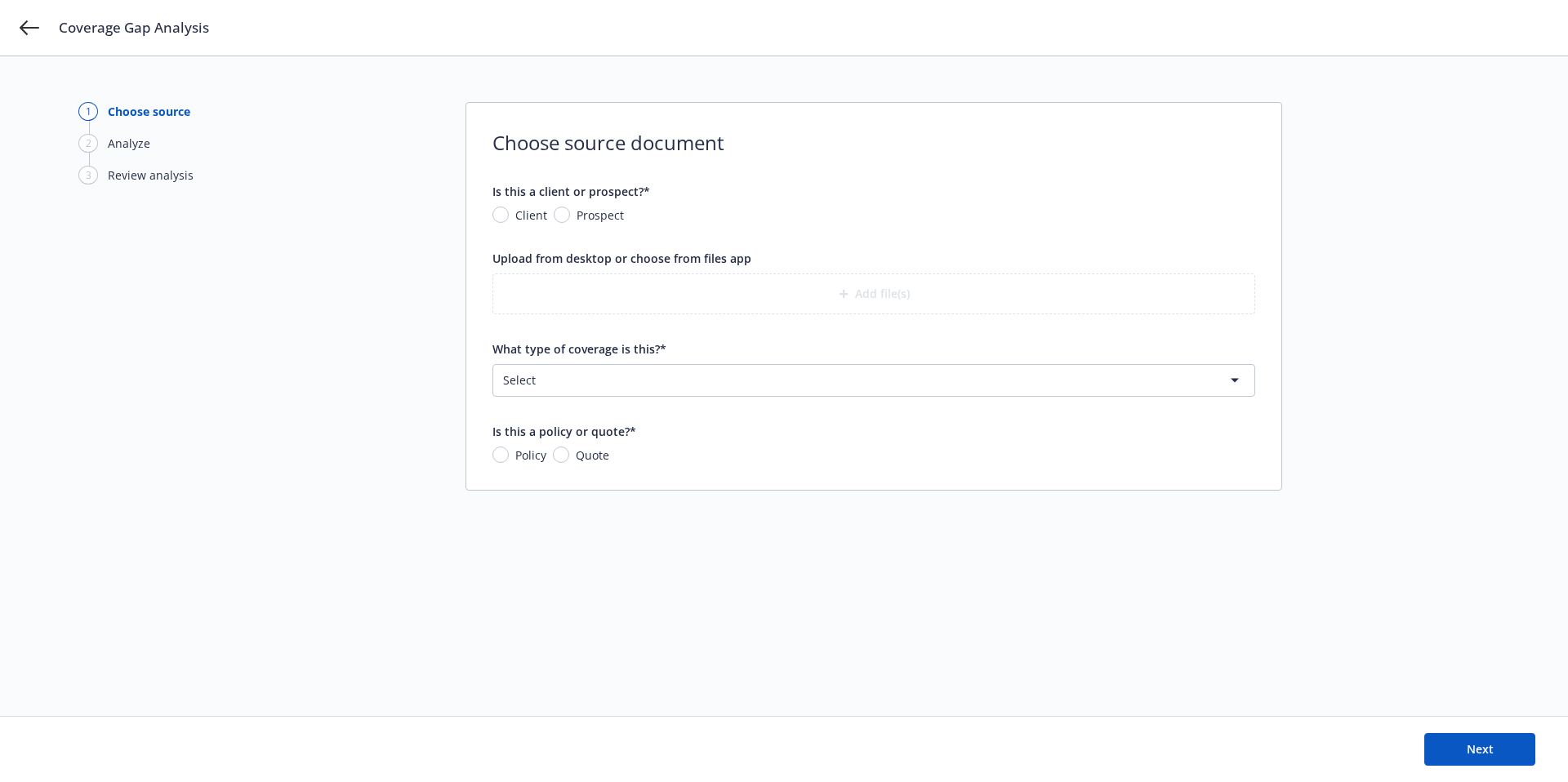
click at [581, 217] on span "Prospect" at bounding box center [600, 215] width 47 height 17
click at [570, 217] on input "Prospect" at bounding box center [561, 214] width 16 height 16
radio input "true"
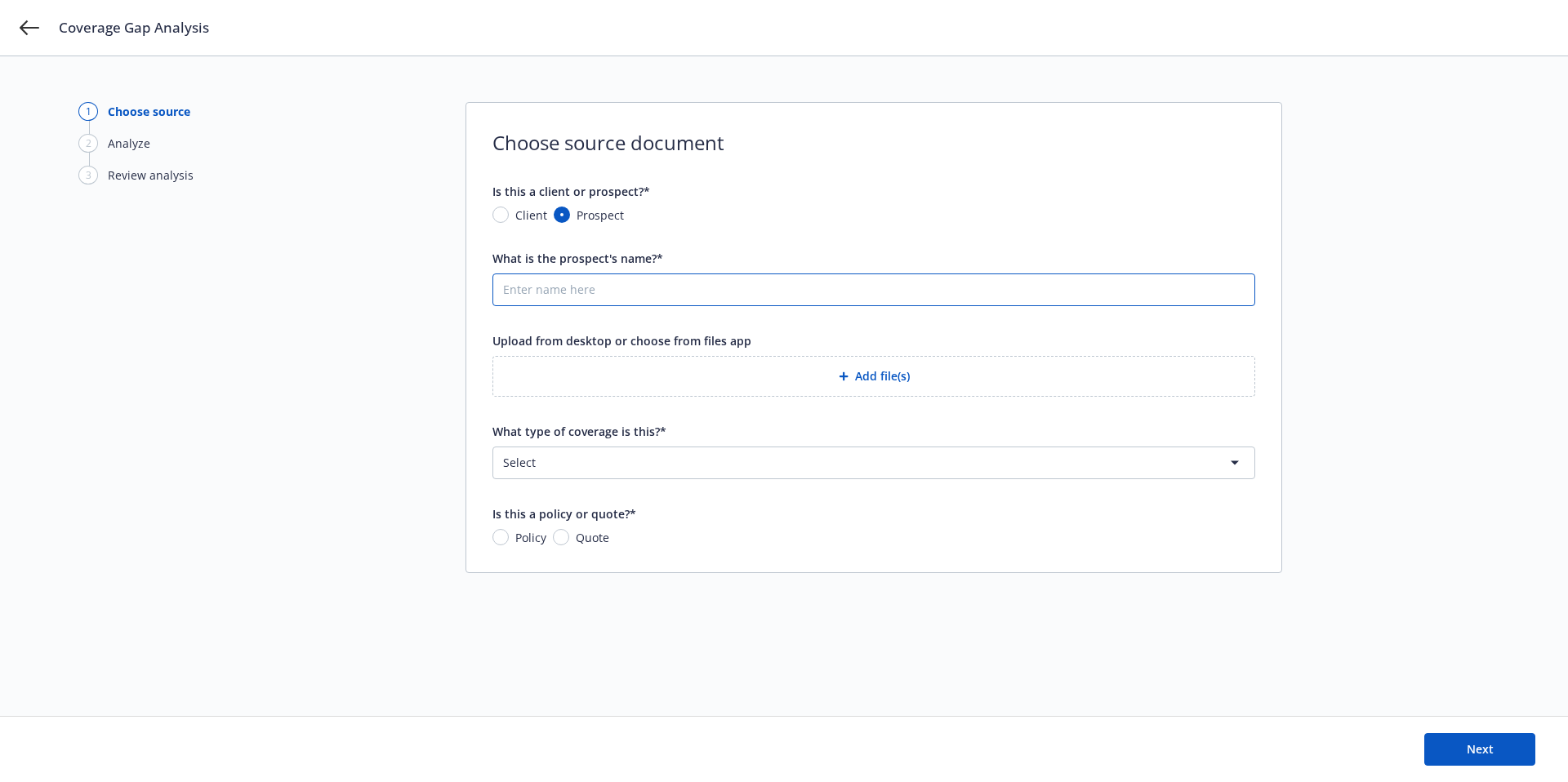
click at [625, 296] on input "What is the prospect's name?*" at bounding box center [874, 290] width 761 height 31
type input "T&C Roofing GL 2024-2025 Review"
click at [728, 385] on button "Add file(s)" at bounding box center [874, 377] width 763 height 41
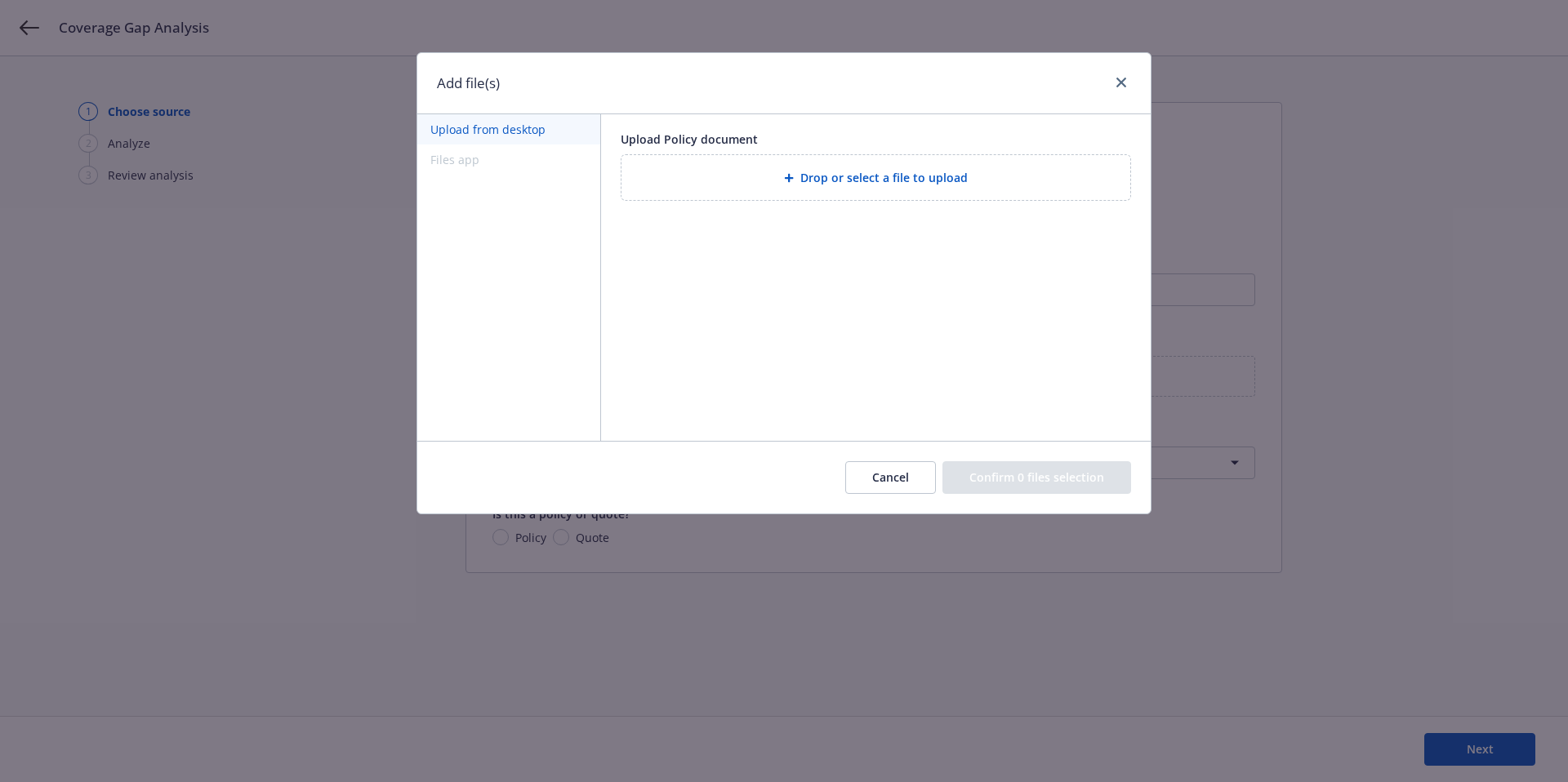
click at [811, 160] on div "Drop or select a file to upload" at bounding box center [876, 177] width 509 height 45
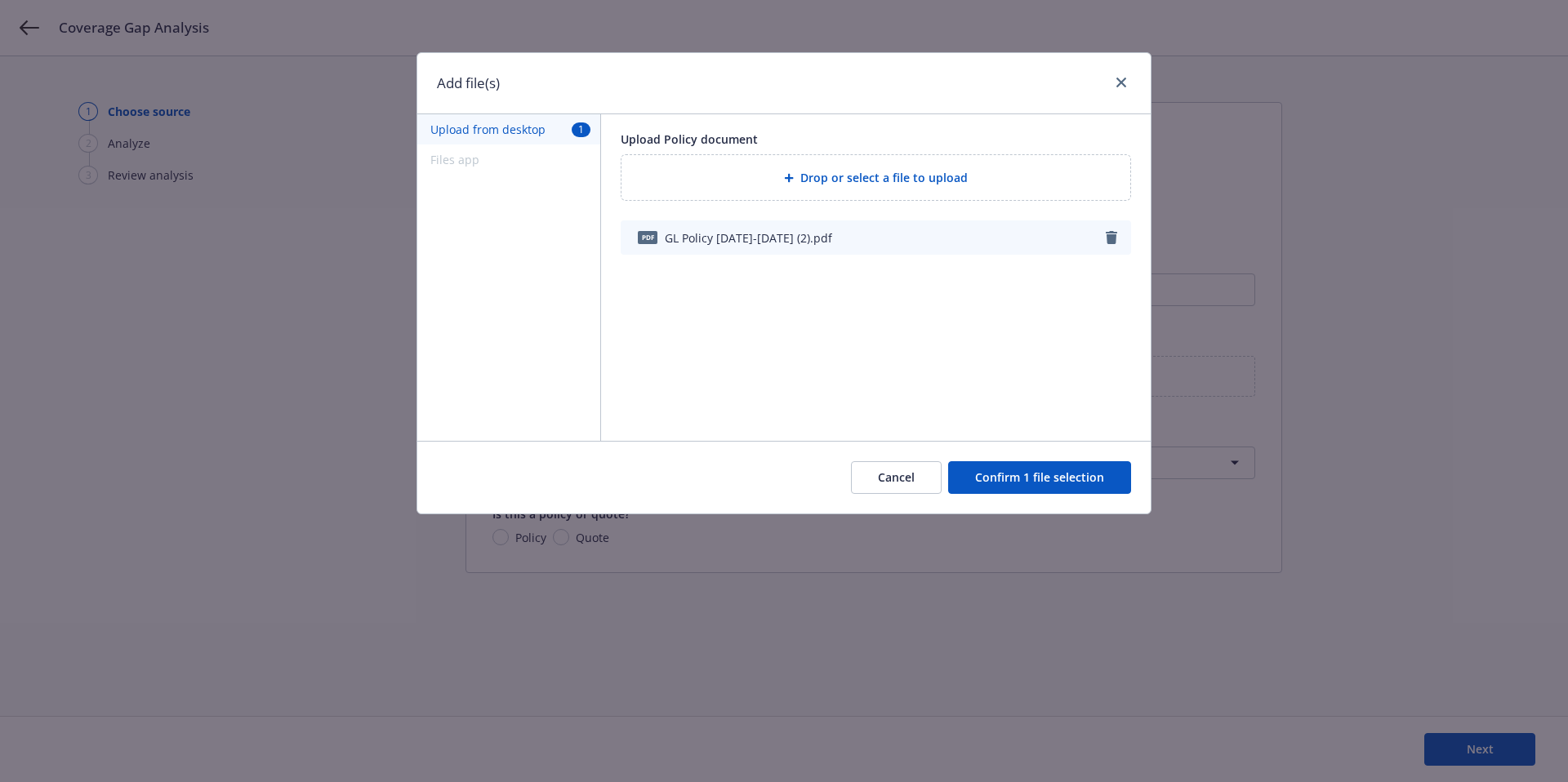
click at [1049, 479] on button "Confirm 1 file selection" at bounding box center [1040, 478] width 183 height 33
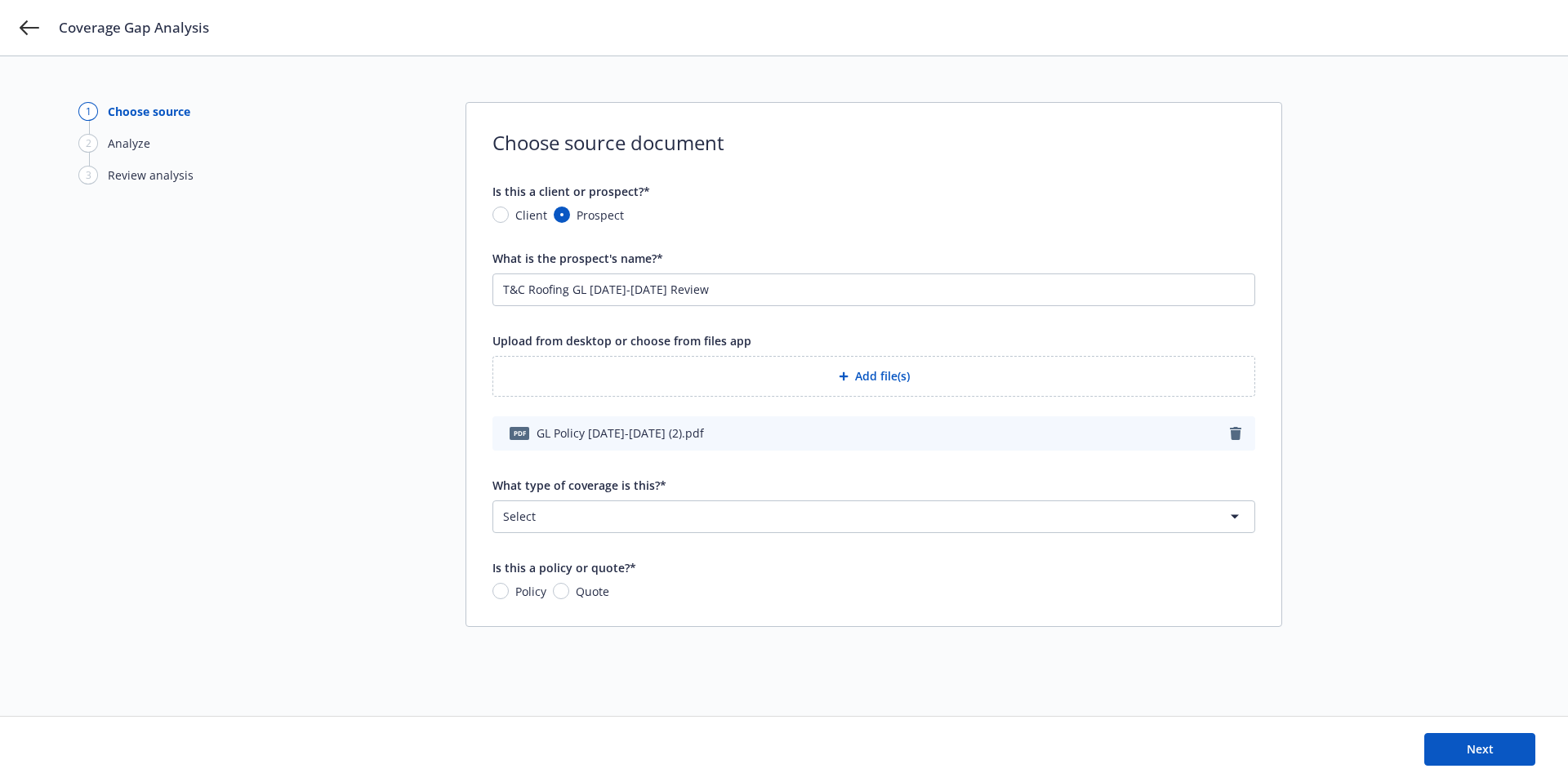
click at [721, 514] on html "Coverage Gap Analysis 1 Choose source 2 Analyze 3 Review analysis Choose source…" at bounding box center [784, 391] width 1568 height 782
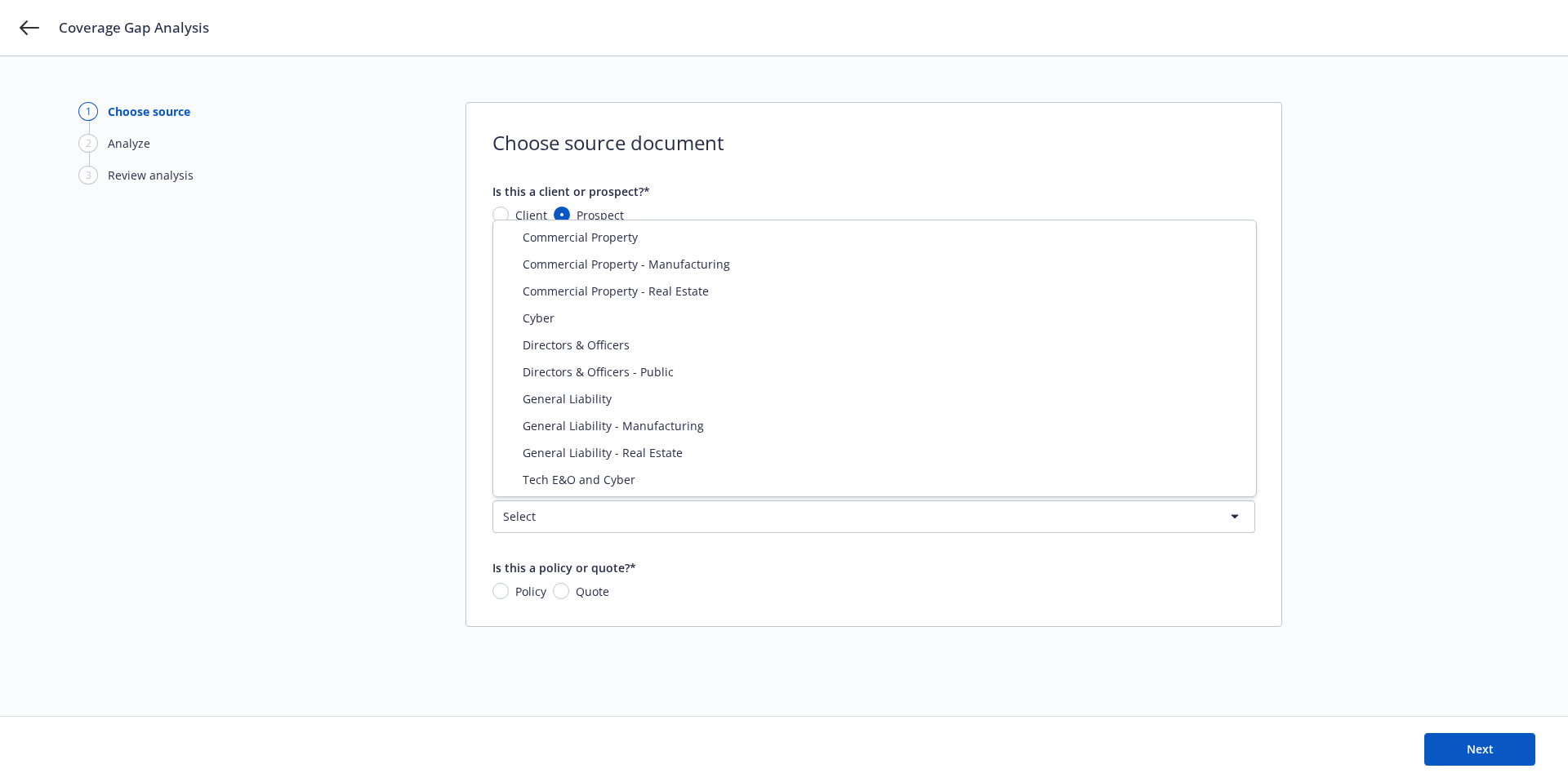
select select "GENERAL_LIABILITY"
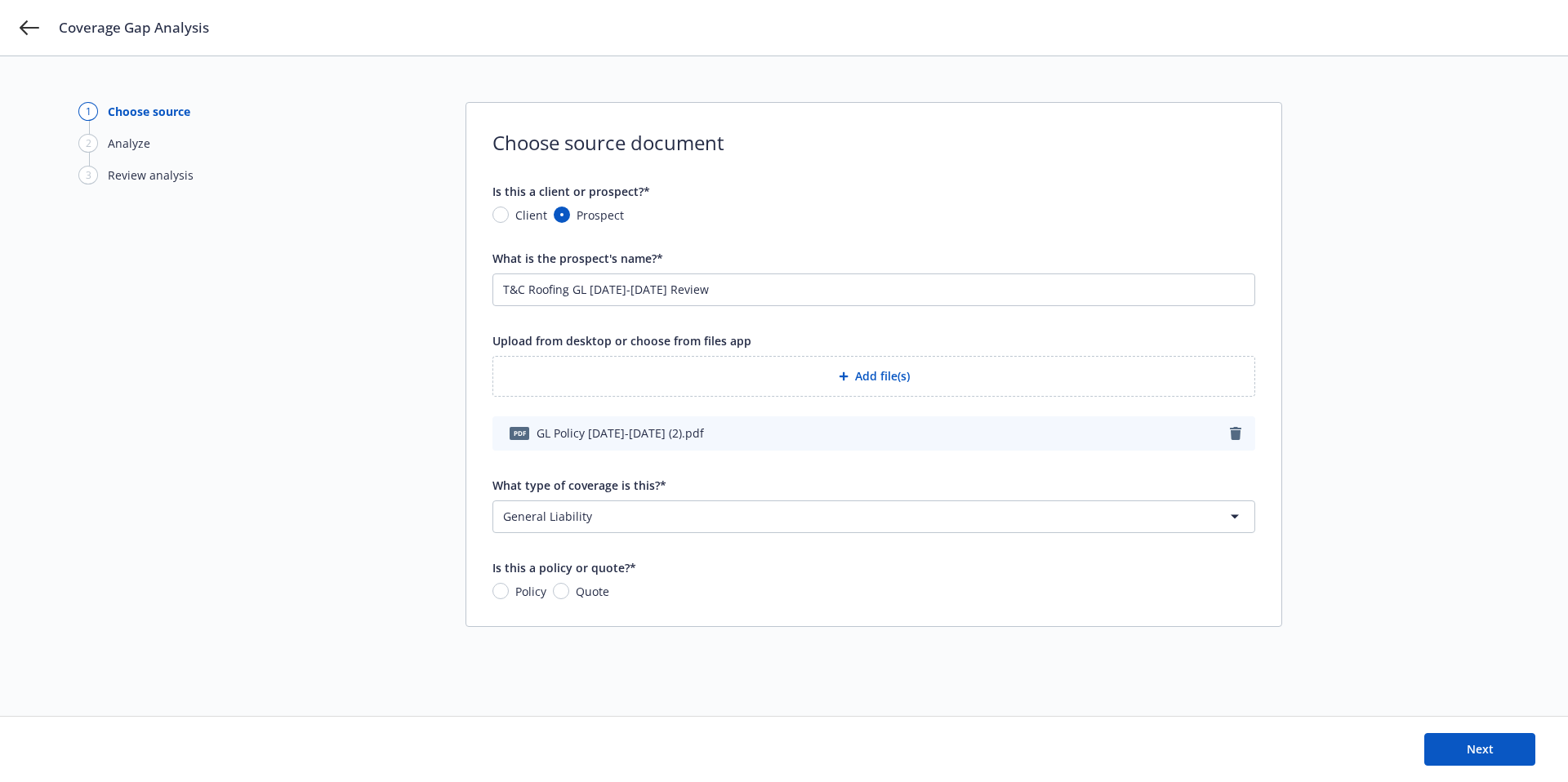
click at [506, 583] on div "Policy" at bounding box center [519, 592] width 54 height 17
click at [506, 583] on input "Policy" at bounding box center [500, 591] width 16 height 16
radio input "true"
click at [1502, 750] on button "Next" at bounding box center [1480, 749] width 111 height 33
